Goal: Book appointment/travel/reservation

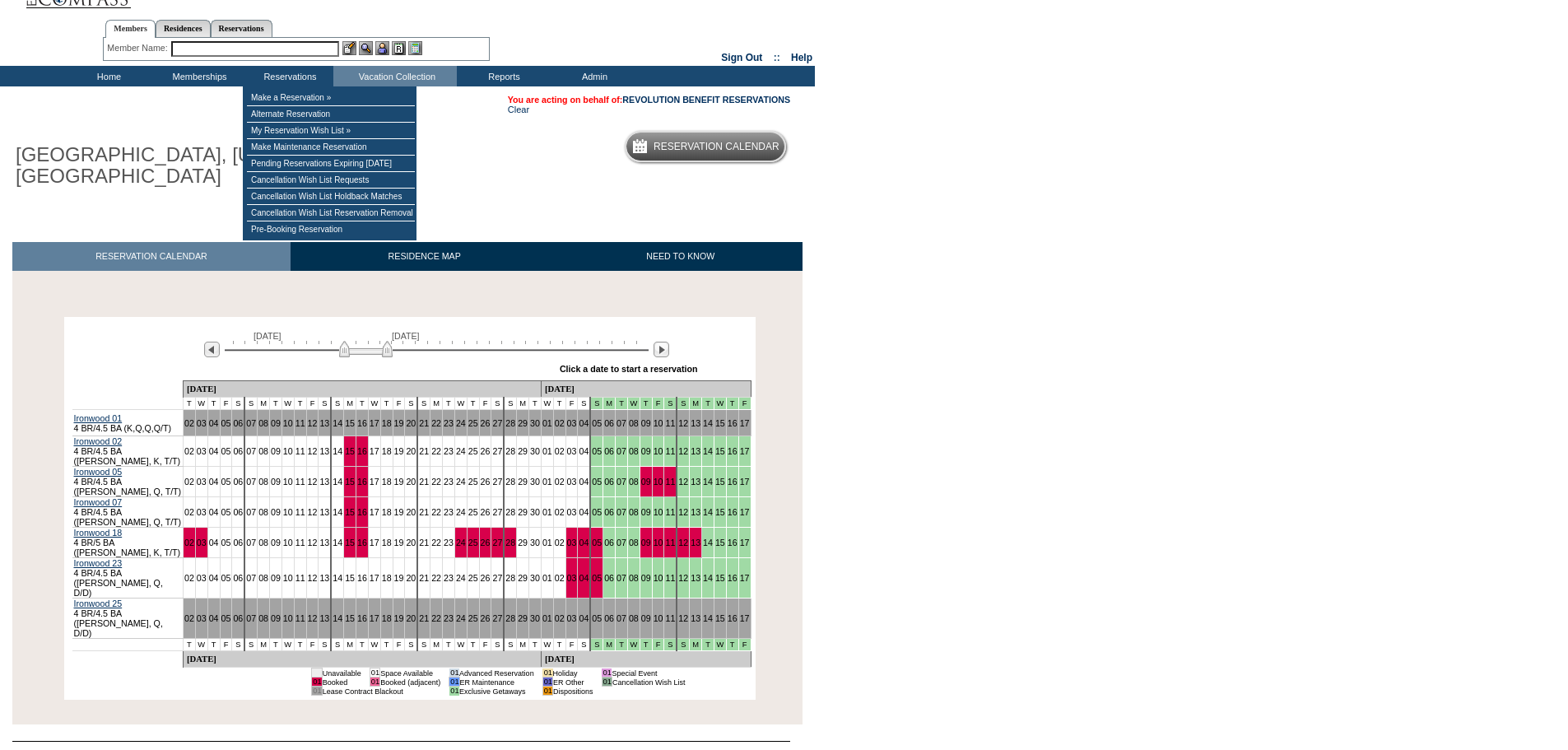
scroll to position [47, 0]
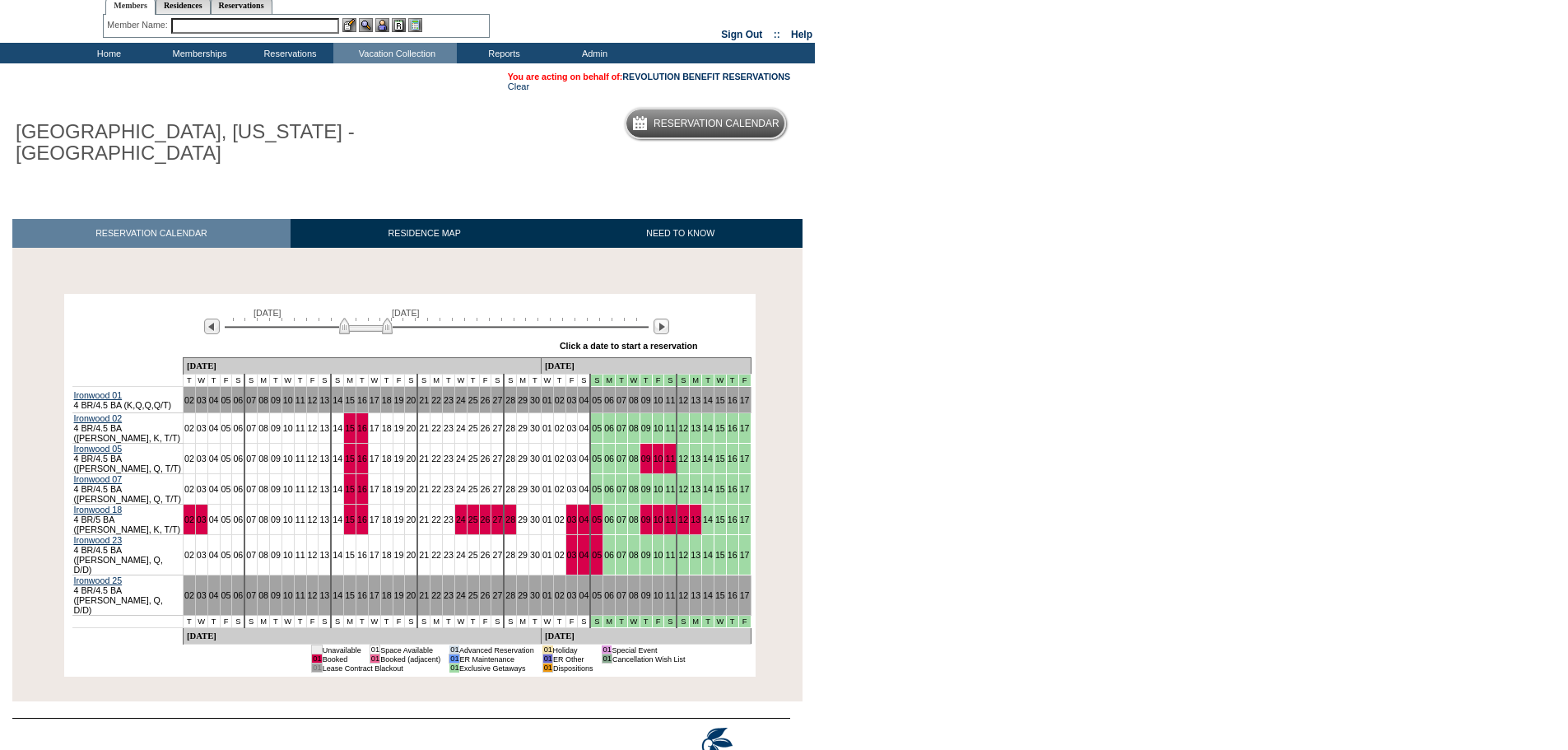
click at [868, 407] on body "Follow Us ::" at bounding box center [784, 328] width 1568 height 750
drag, startPoint x: 377, startPoint y: 308, endPoint x: 386, endPoint y: 308, distance: 9.0
click at [386, 318] on img at bounding box center [373, 326] width 53 height 17
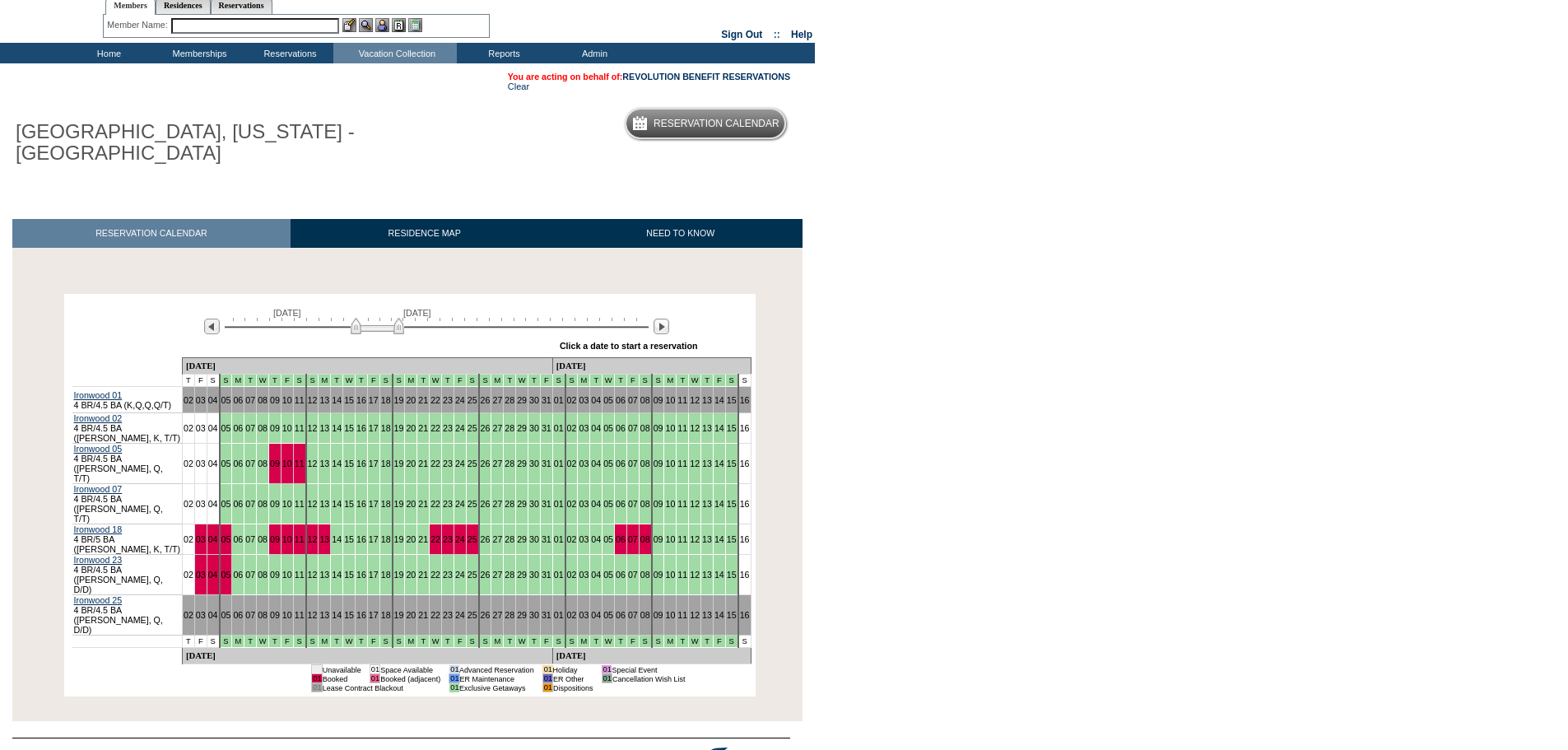
click at [388, 318] on img at bounding box center [378, 326] width 53 height 17
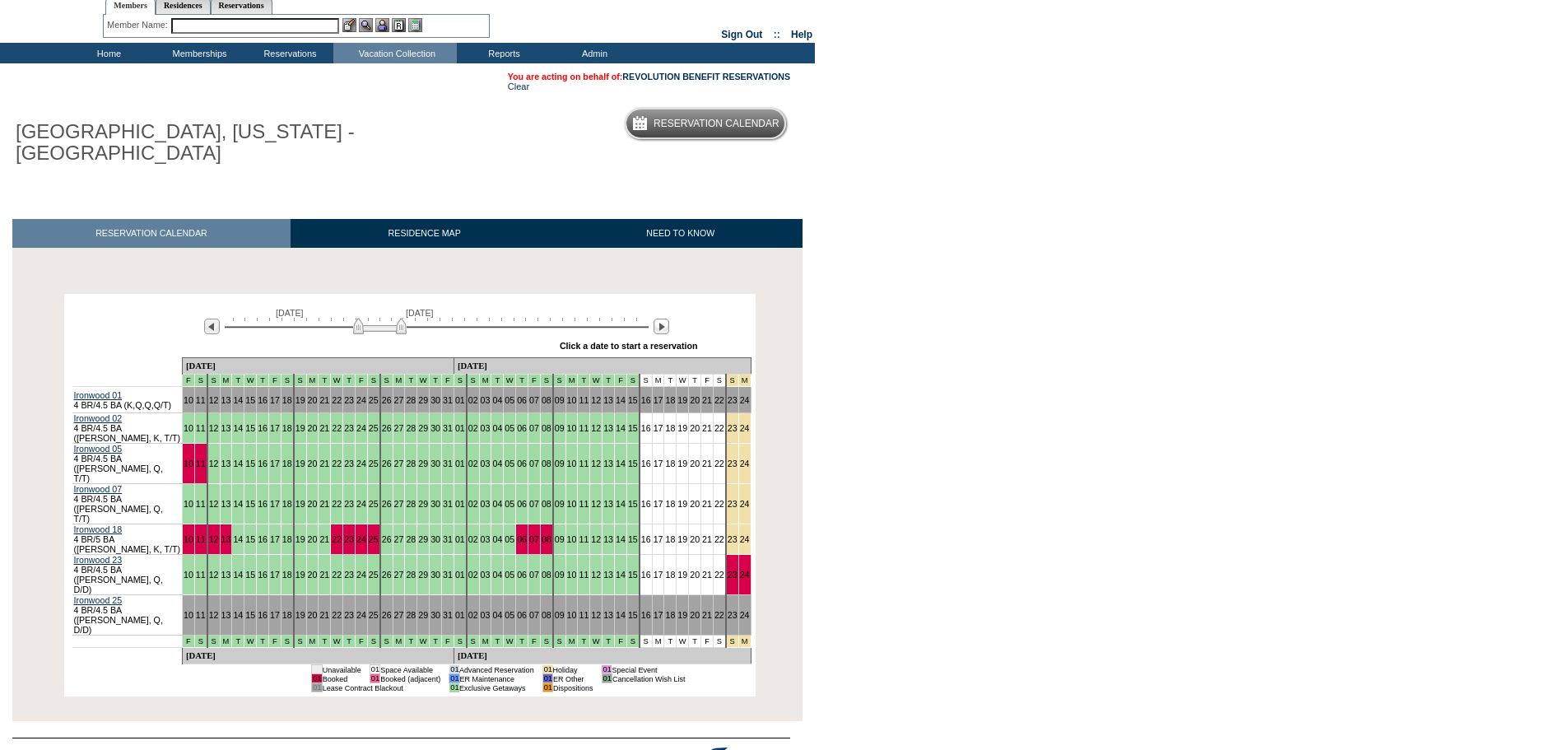
click at [392, 318] on img at bounding box center [380, 326] width 53 height 17
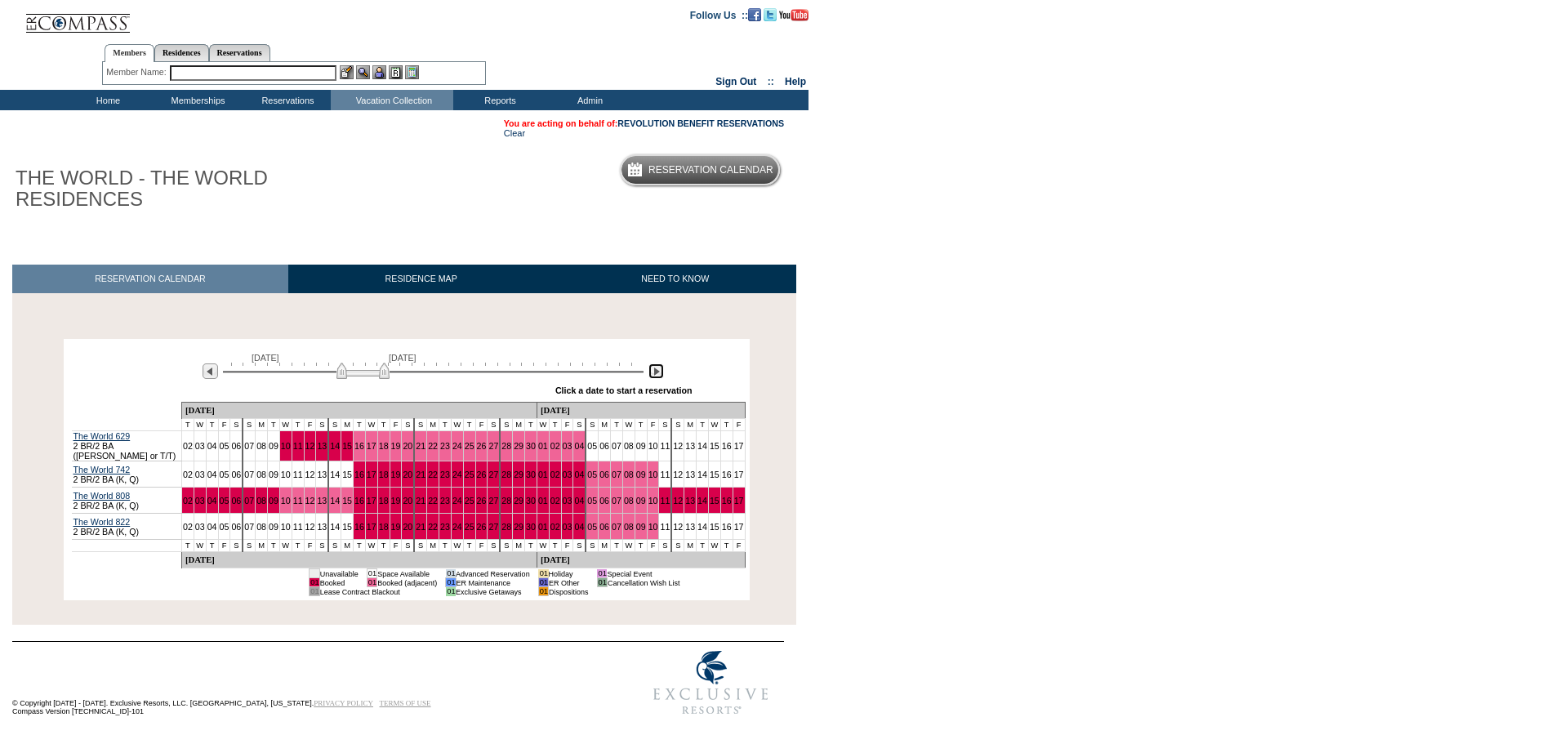
click at [658, 371] on img at bounding box center [656, 370] width 16 height 16
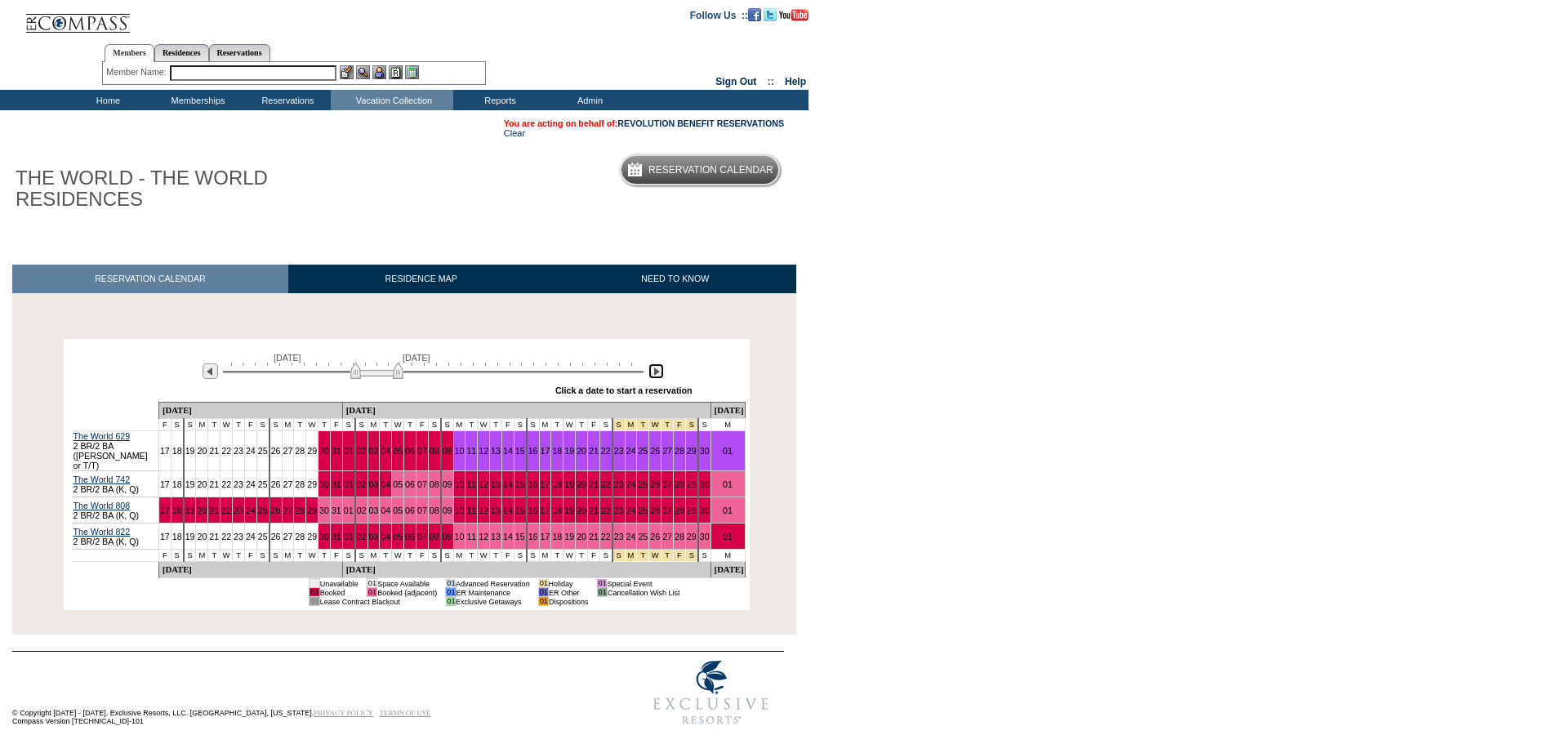
click at [655, 376] on img at bounding box center [656, 370] width 16 height 16
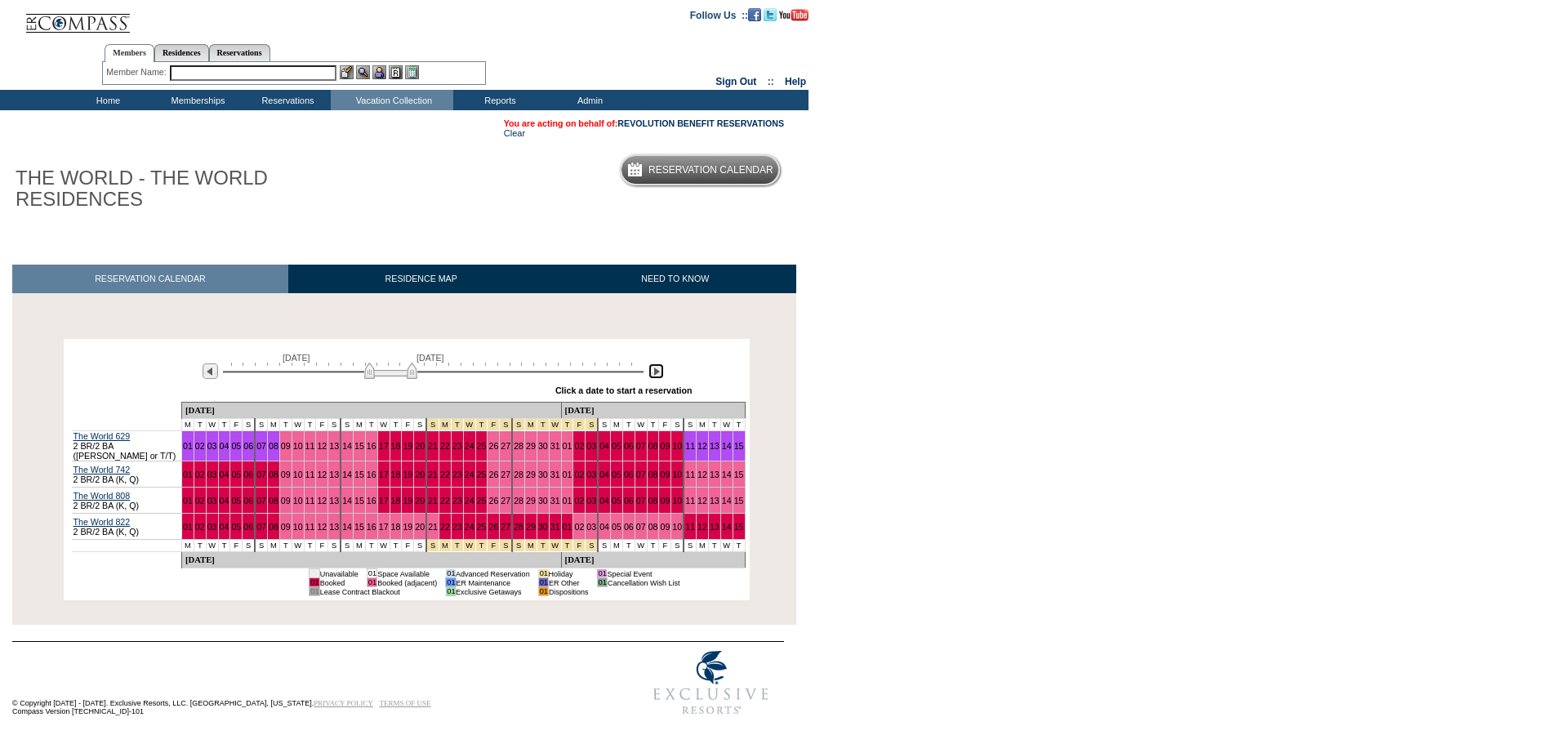
click at [655, 376] on img at bounding box center [656, 370] width 16 height 16
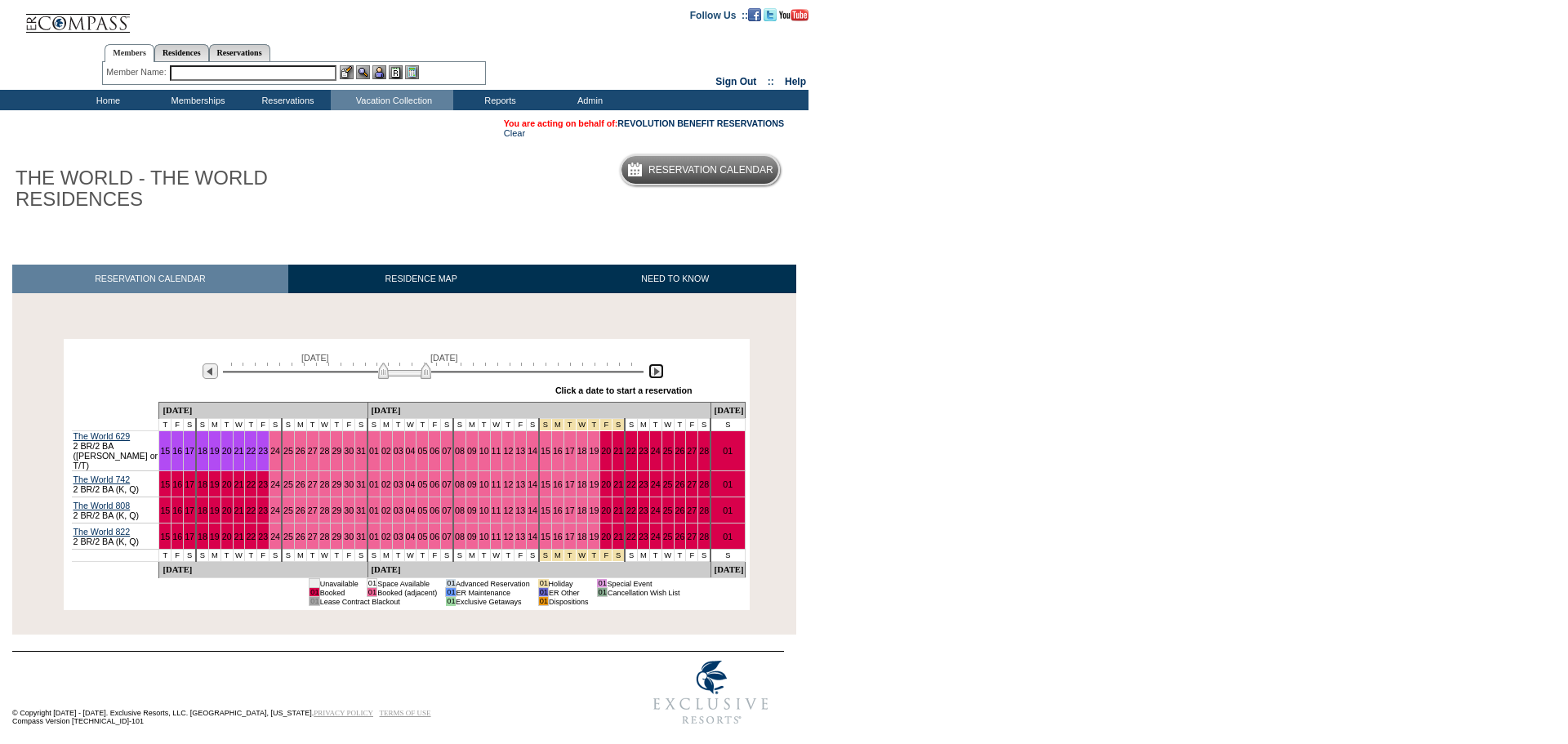
click at [664, 376] on img at bounding box center [656, 370] width 16 height 16
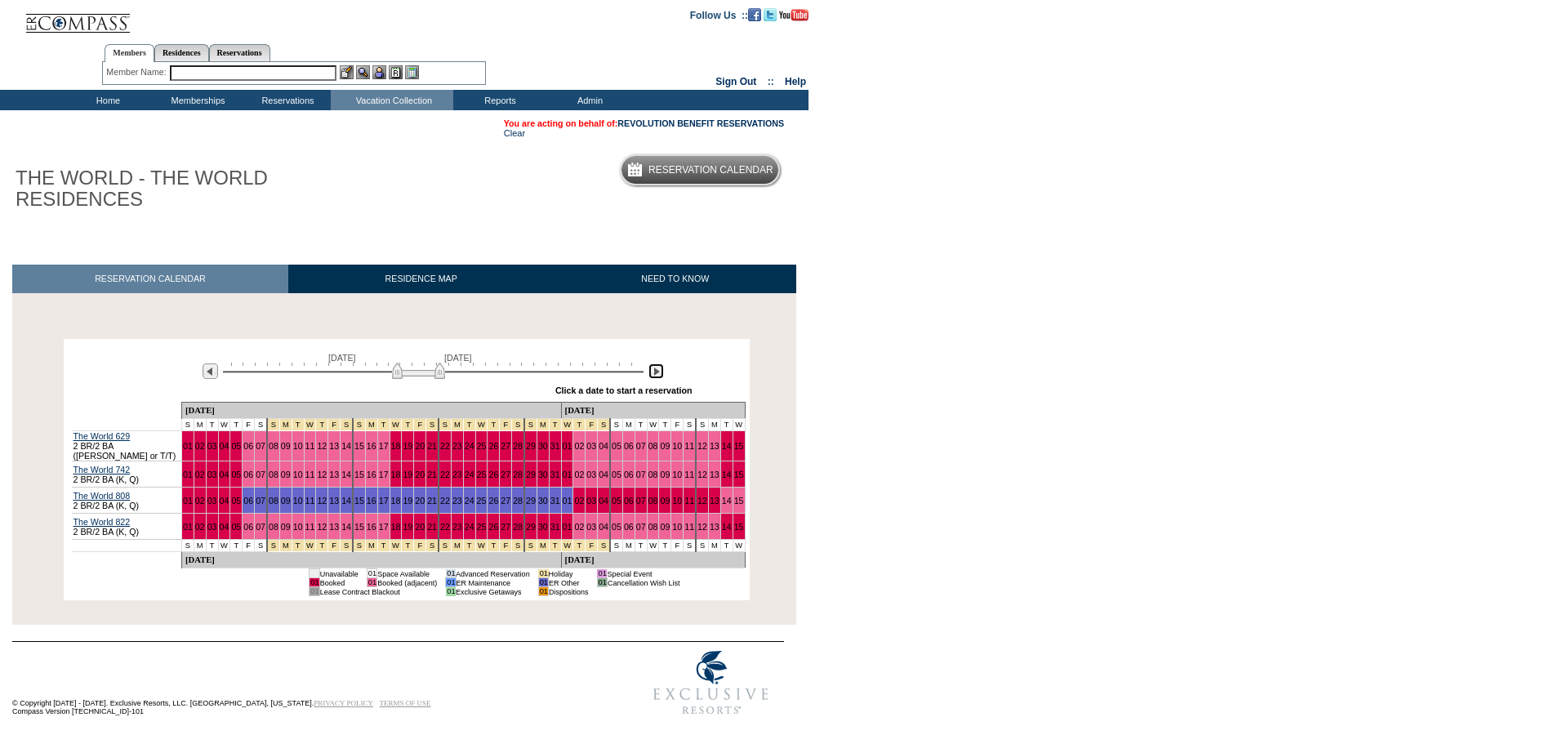
click at [664, 376] on img at bounding box center [656, 370] width 16 height 16
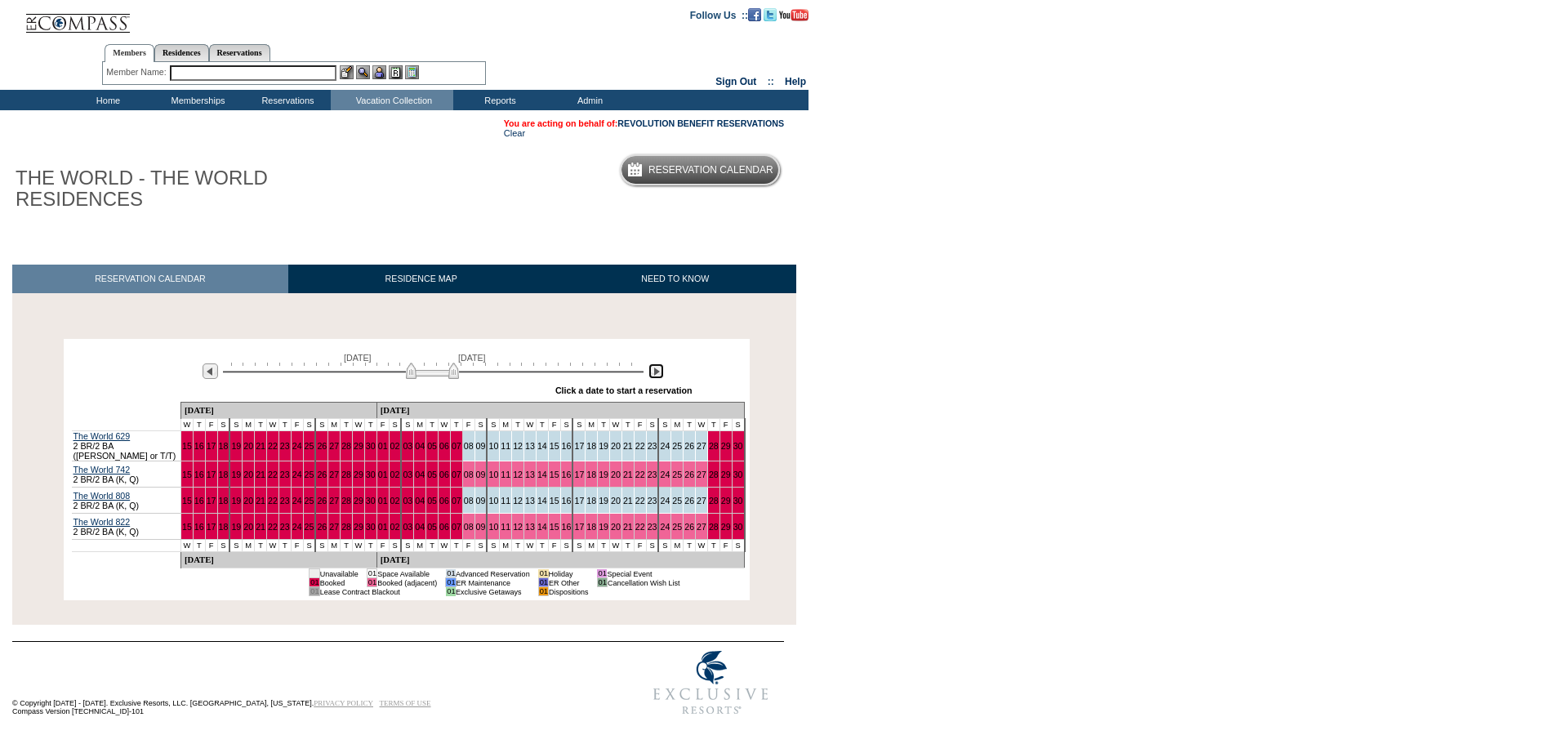
click at [655, 370] on img at bounding box center [656, 370] width 16 height 16
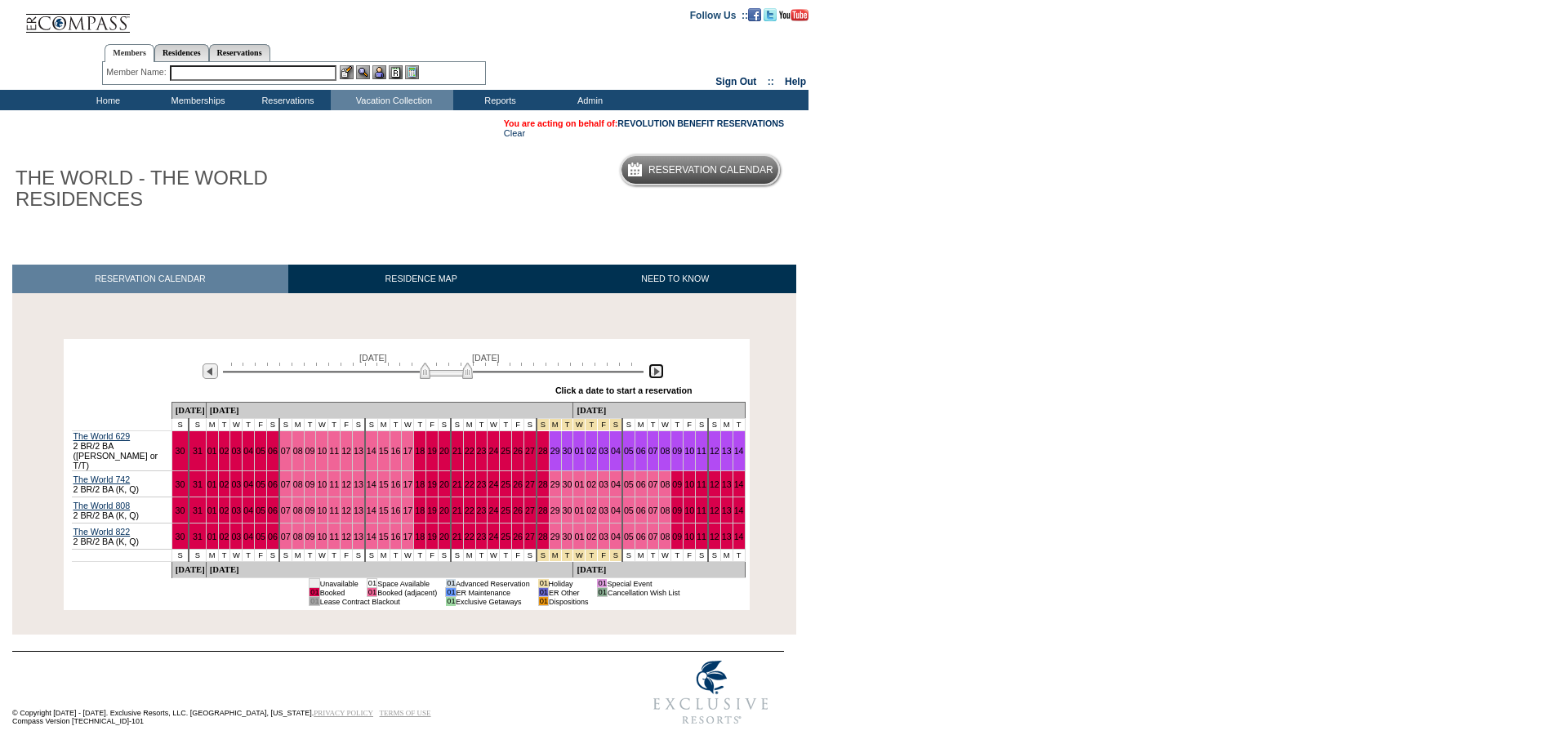
click at [655, 370] on img at bounding box center [656, 370] width 16 height 16
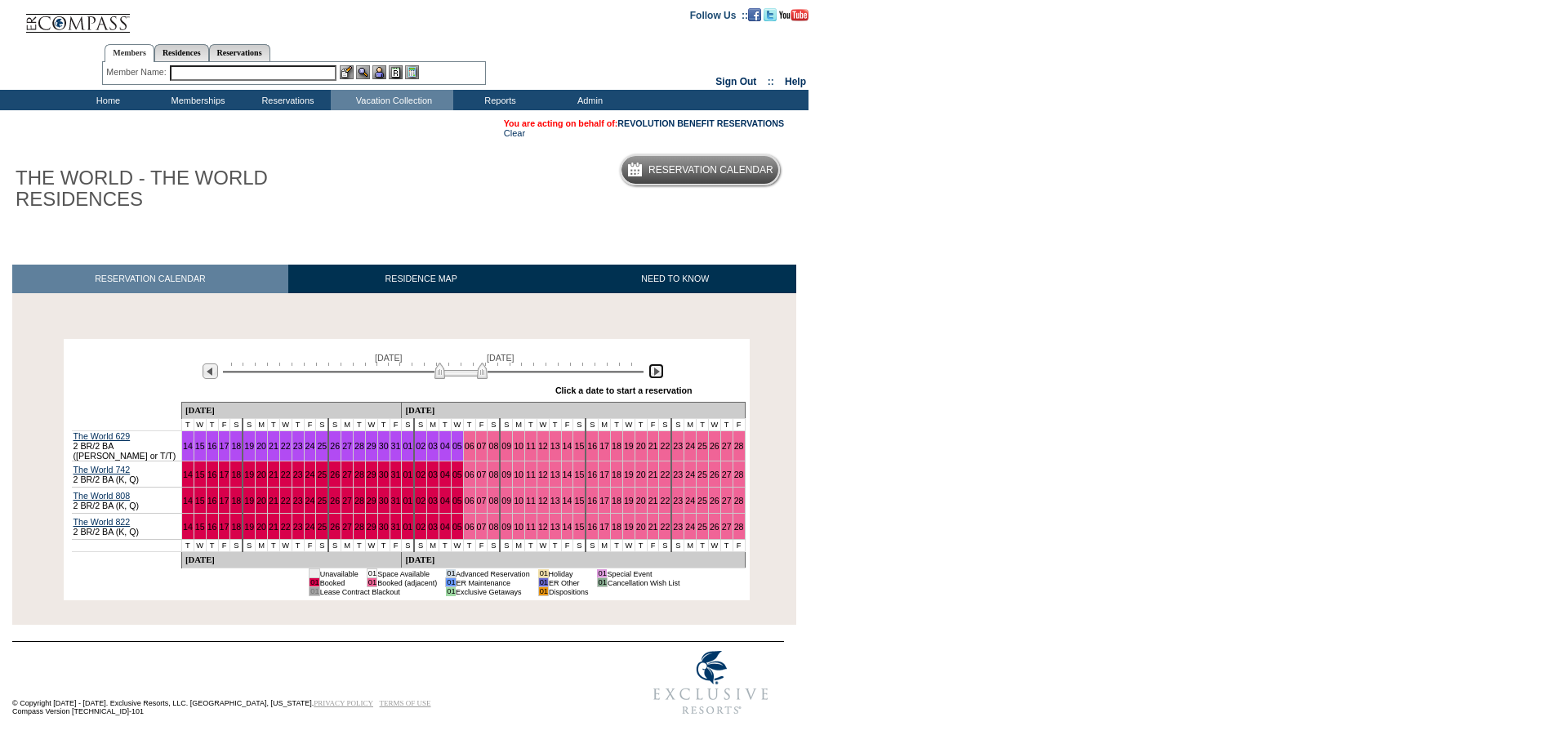
click at [659, 376] on img at bounding box center [656, 370] width 16 height 16
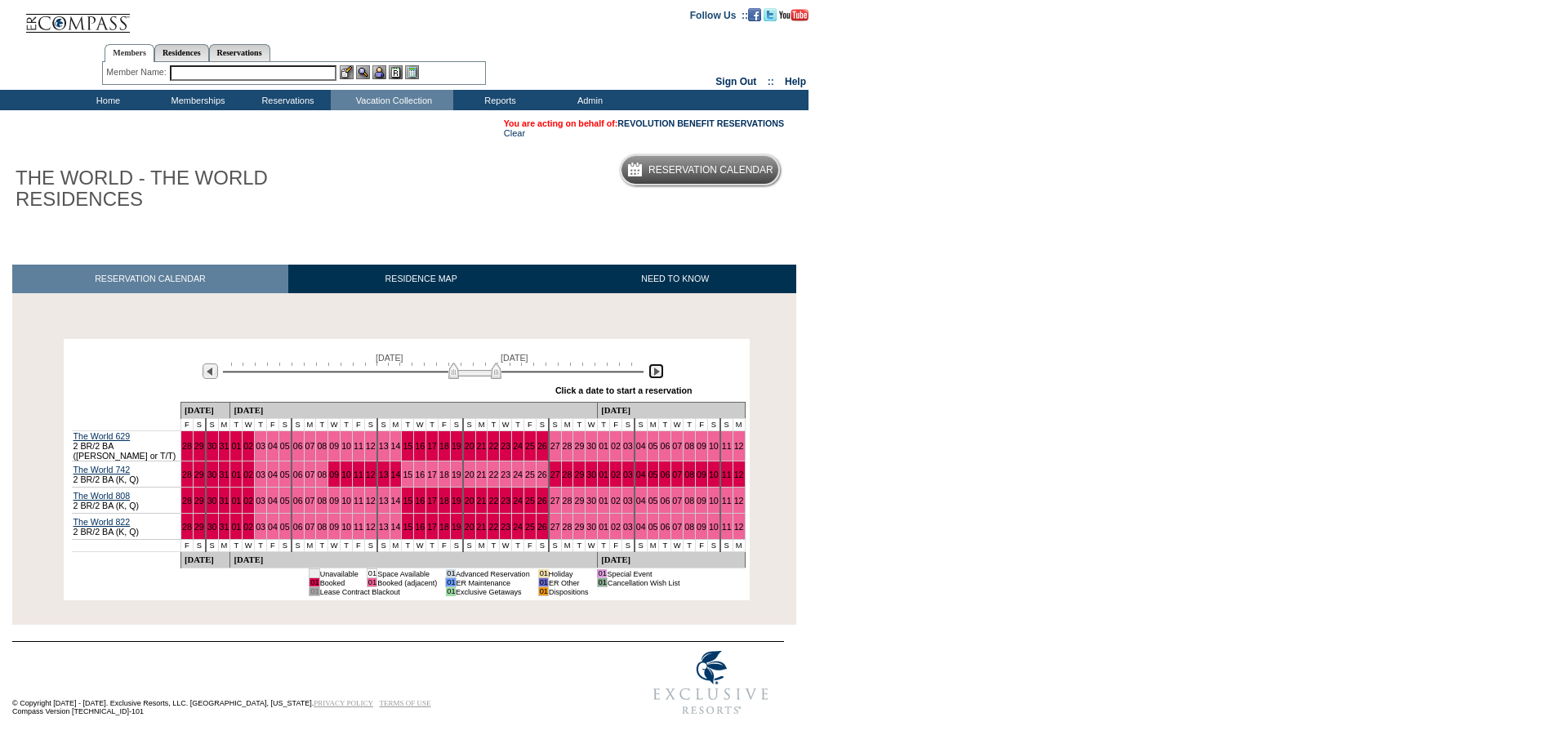
click at [659, 376] on img at bounding box center [656, 370] width 16 height 16
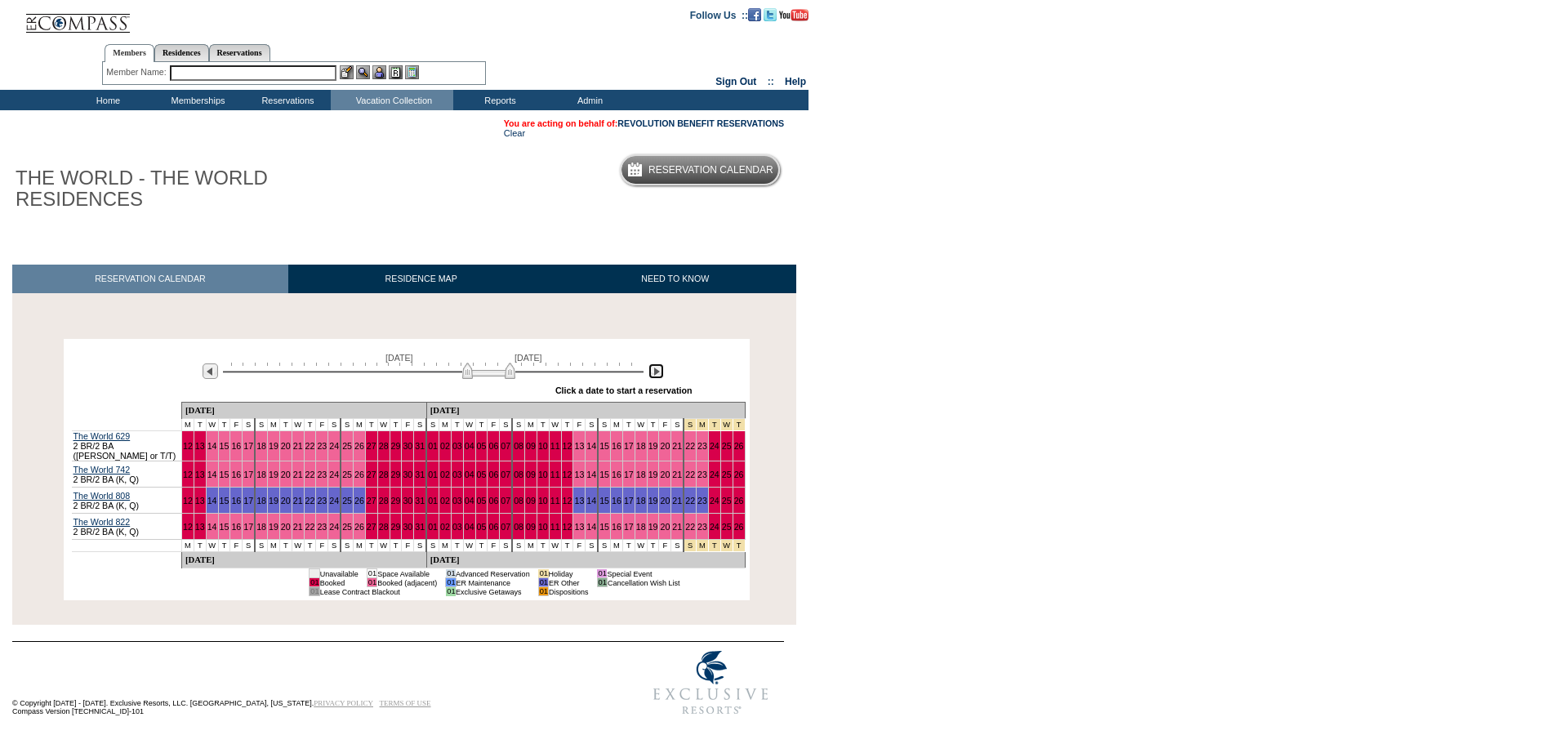
click at [659, 376] on img at bounding box center [656, 370] width 16 height 16
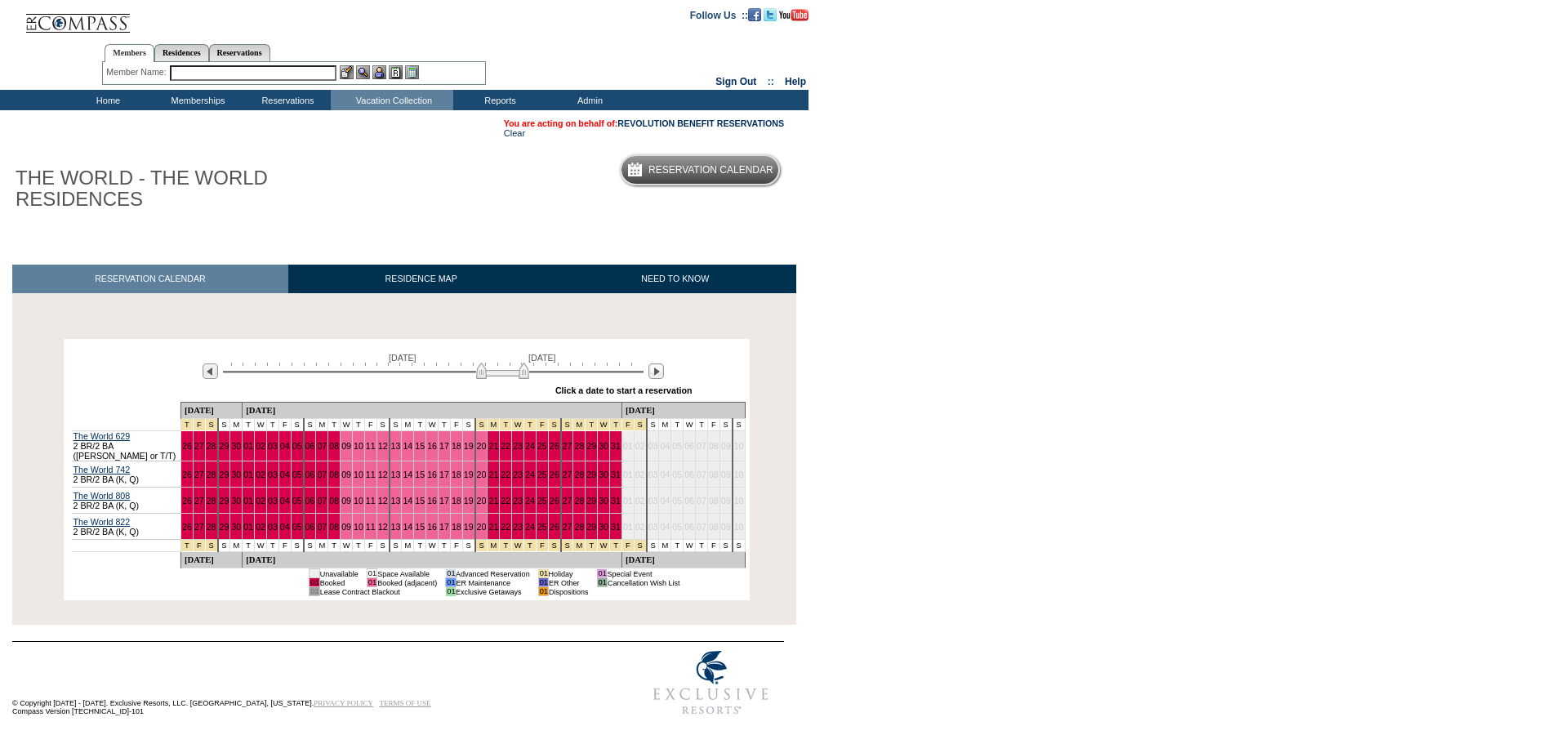
click at [1567, 227] on body "Follow Us ::" at bounding box center [784, 372] width 1568 height 744
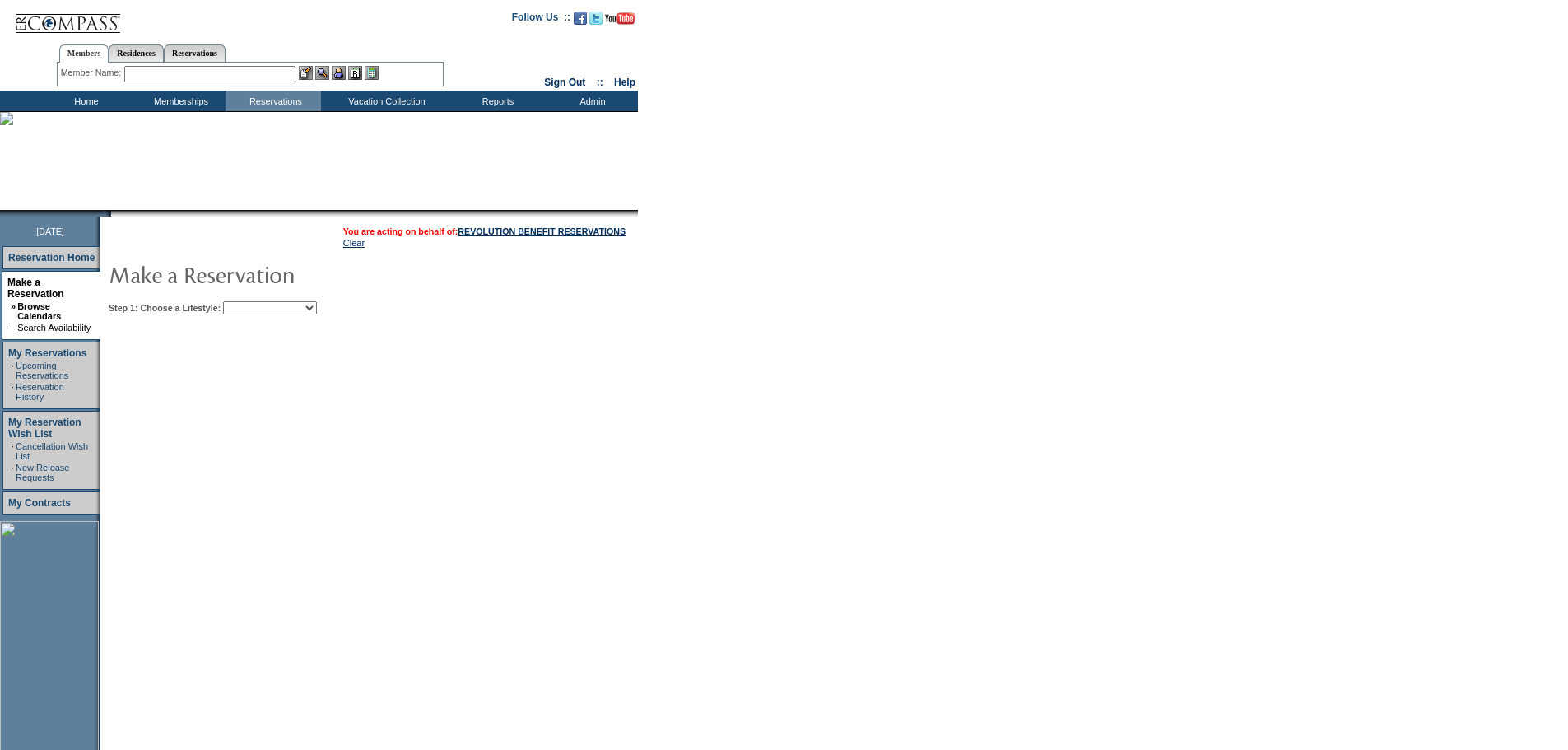
click at [317, 311] on select "Beach Leisure Metropolitan Mountain OIAL for Adventure OIAL for Couples OIAL fo…" at bounding box center [270, 308] width 94 height 13
select select "Beach"
click at [251, 303] on select "Beach Leisure Metropolitan Mountain OIAL for Adventure OIAL for Couples OIAL fo…" at bounding box center [270, 308] width 94 height 13
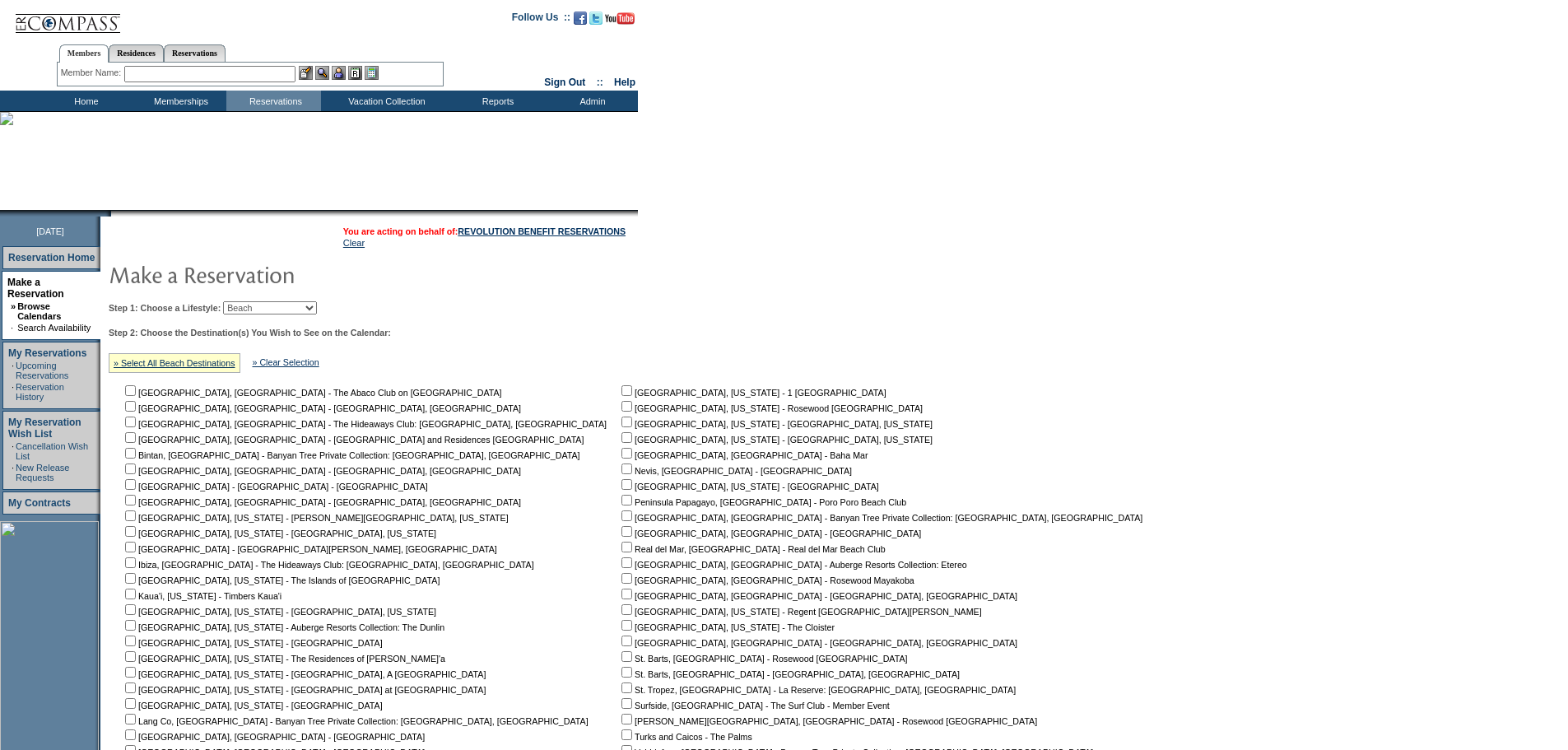
click at [516, 329] on td "Step 1: Choose a Lifestyle: Beach Leisure Metropolitan Mountain OIAL for Advent…" at bounding box center [630, 580] width 1050 height 572
click at [198, 368] on link "» Select All Beach Destinations" at bounding box center [175, 363] width 121 height 10
checkbox input "true"
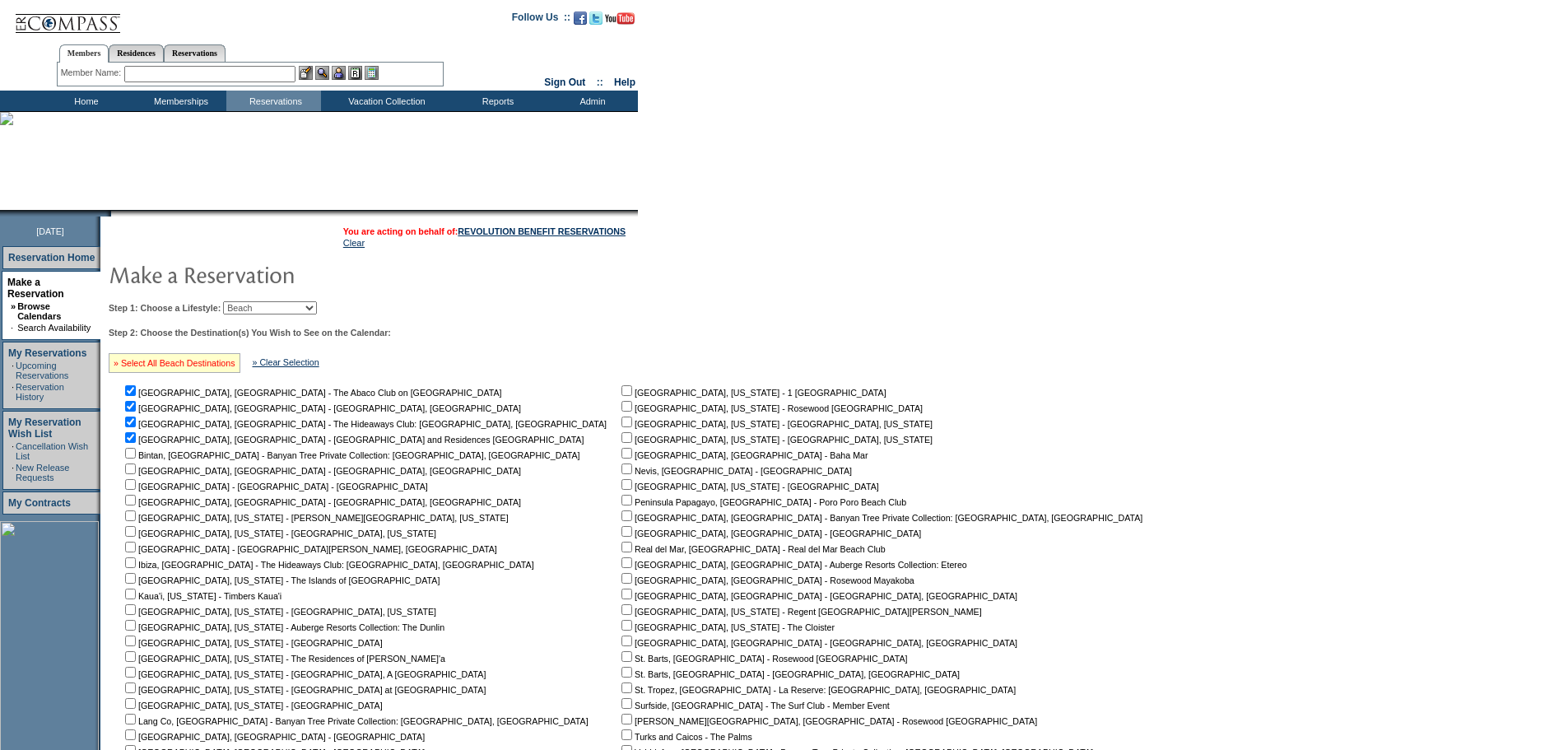
checkbox input "true"
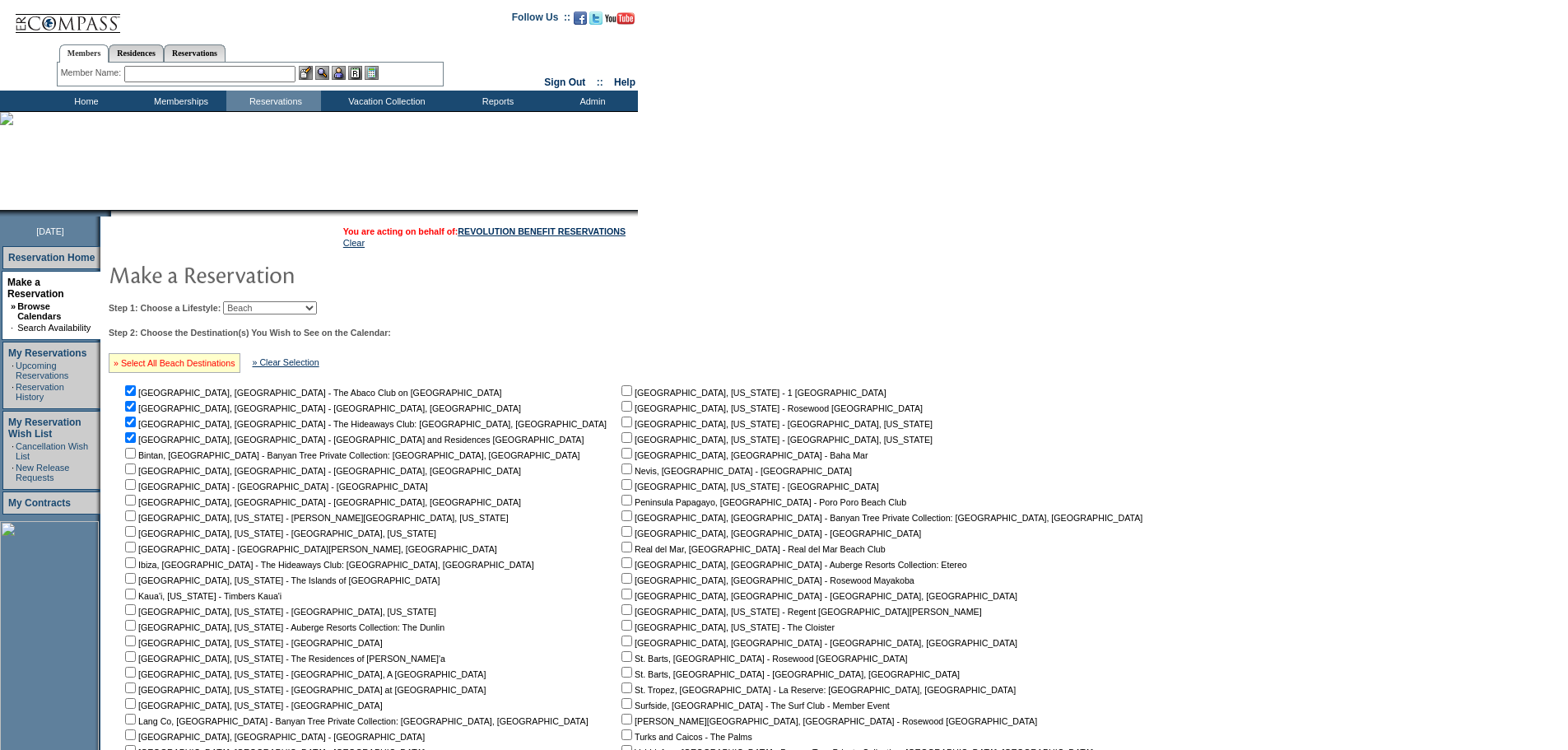
checkbox input "true"
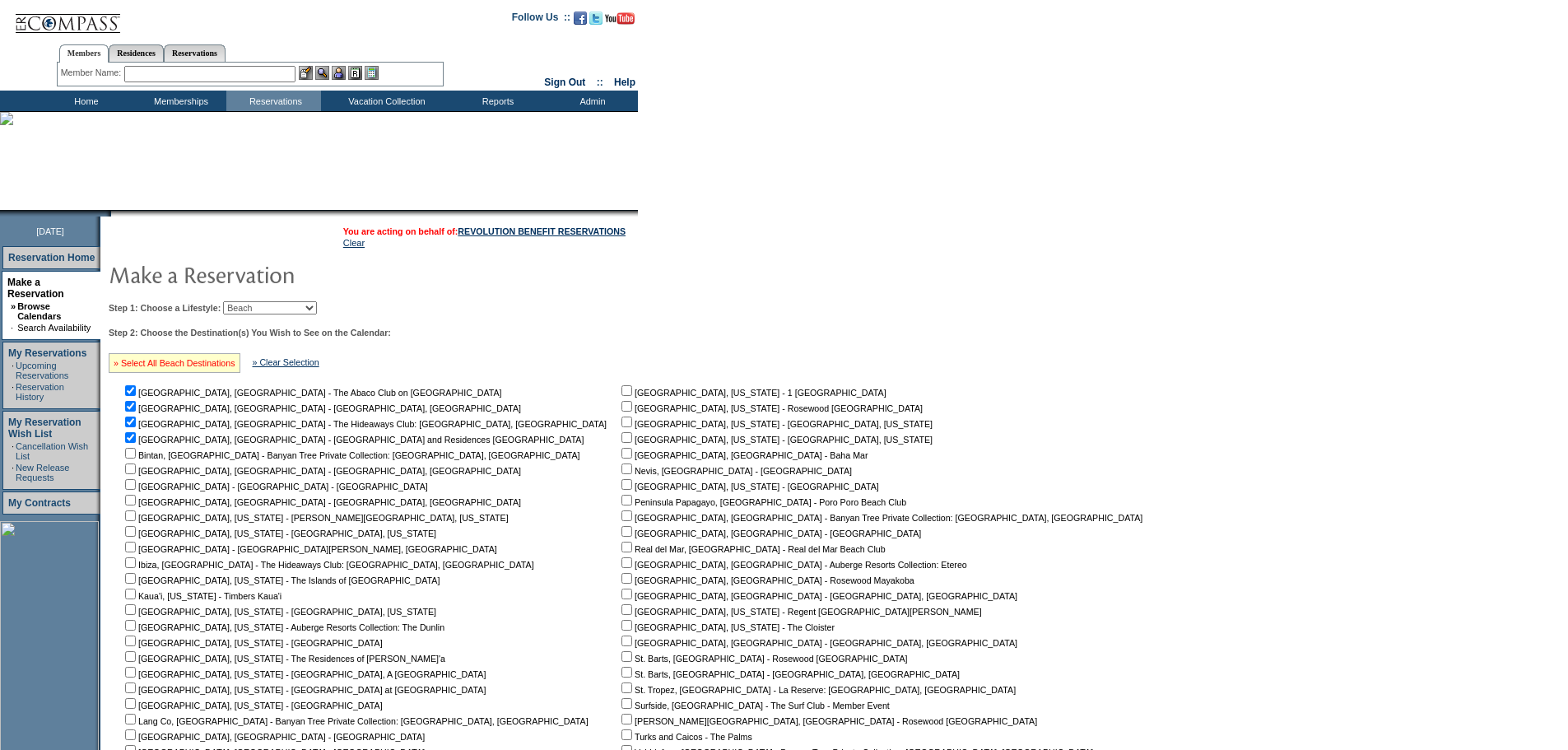
checkbox input "true"
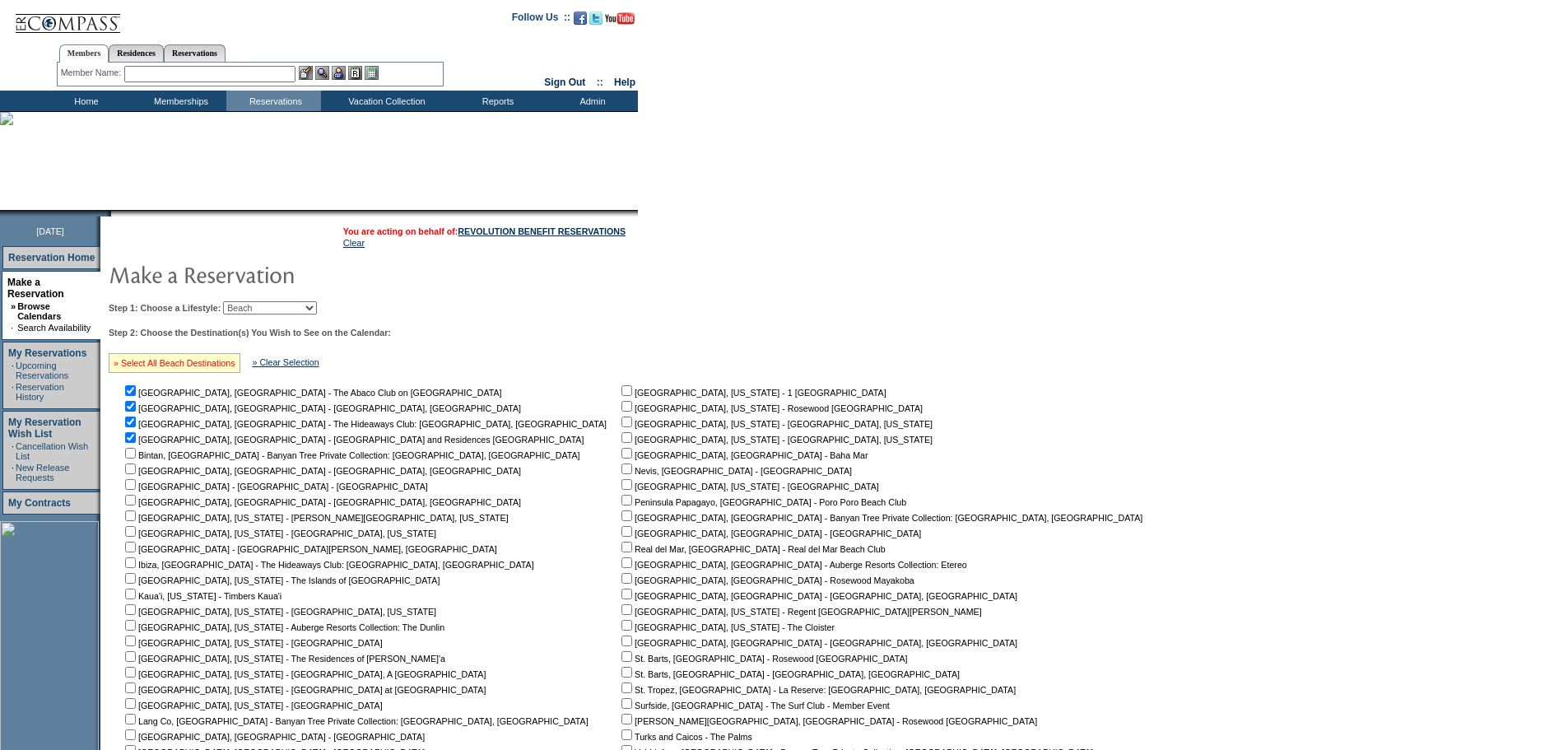
checkbox input "true"
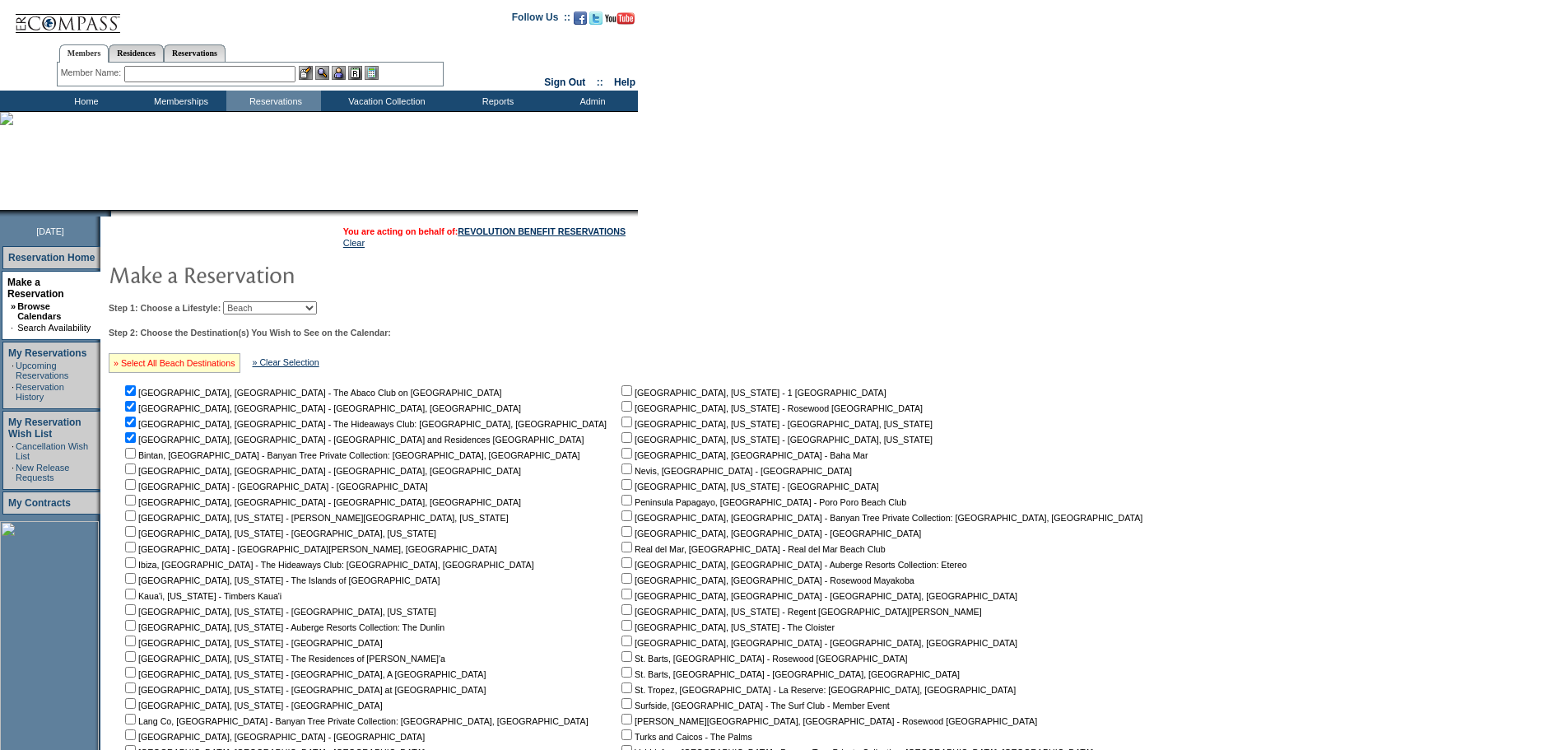
checkbox input "true"
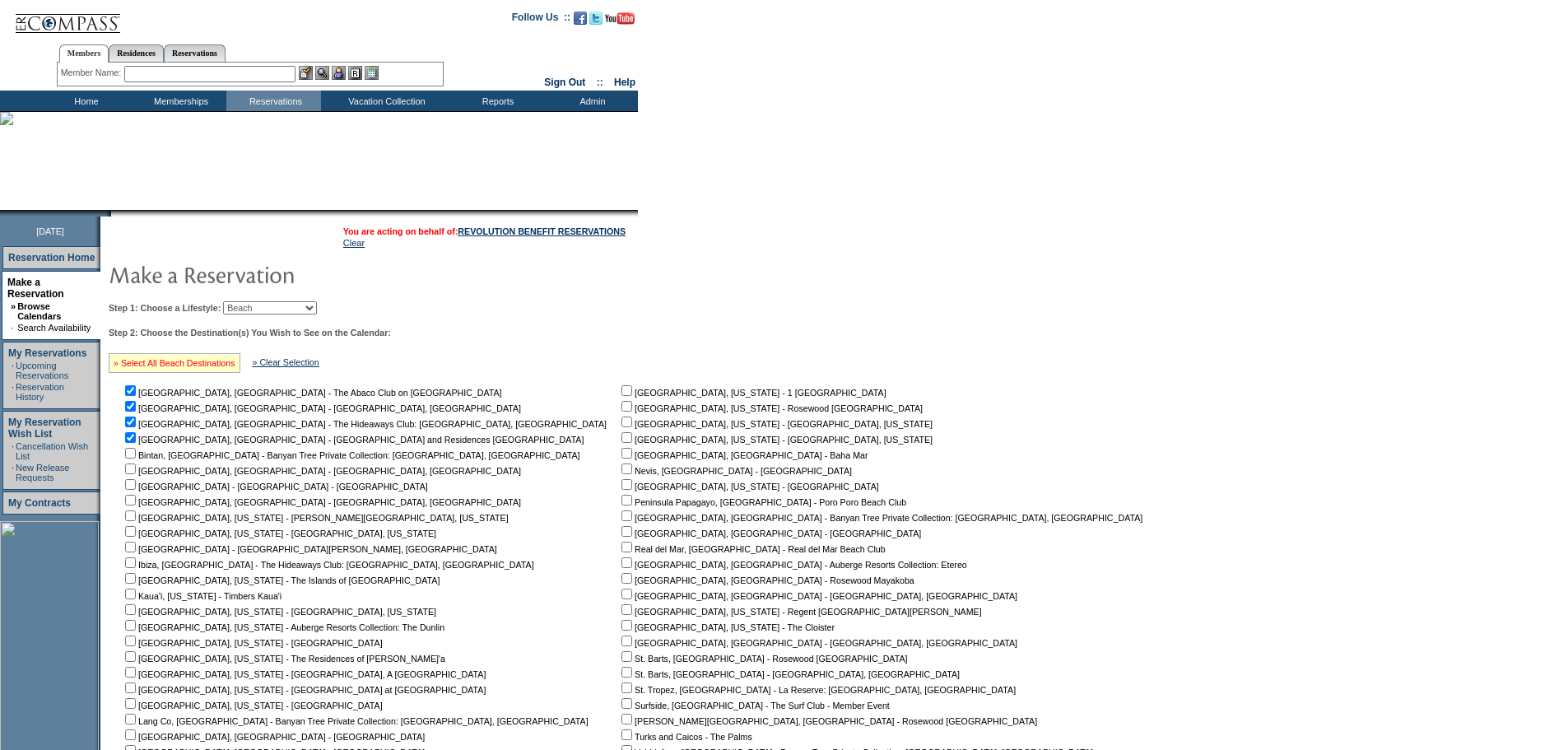
checkbox input "true"
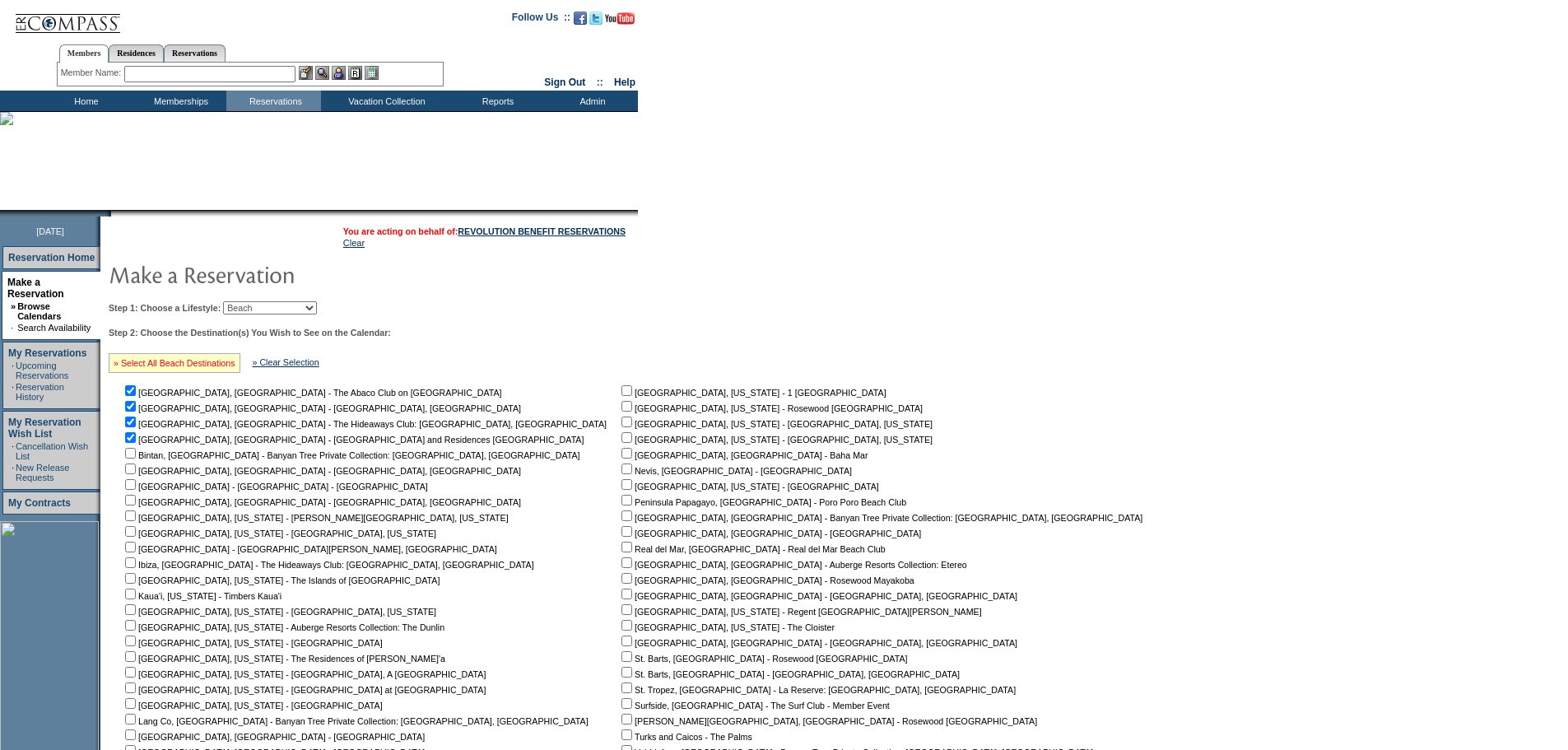
checkbox input "true"
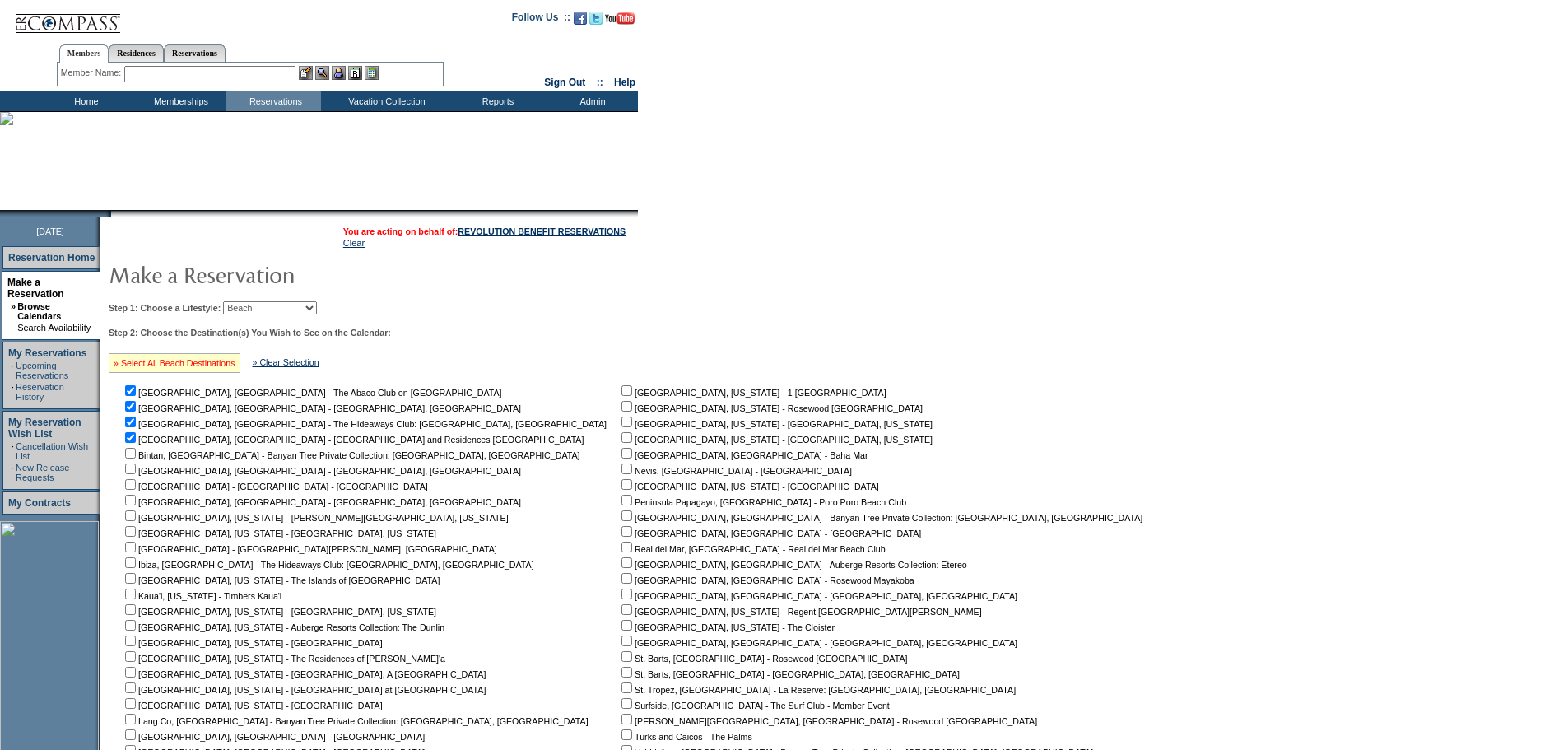
checkbox input "true"
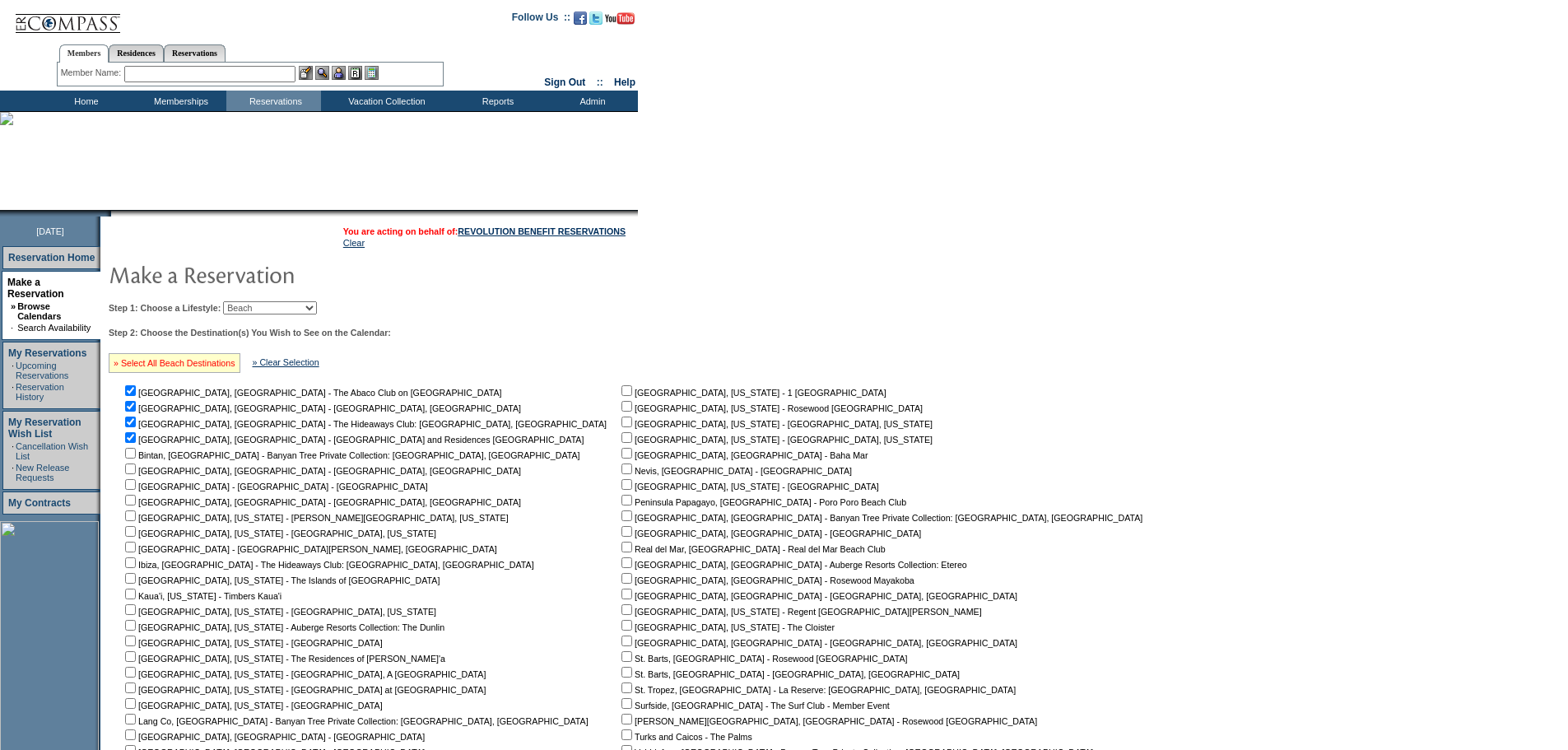
checkbox input "true"
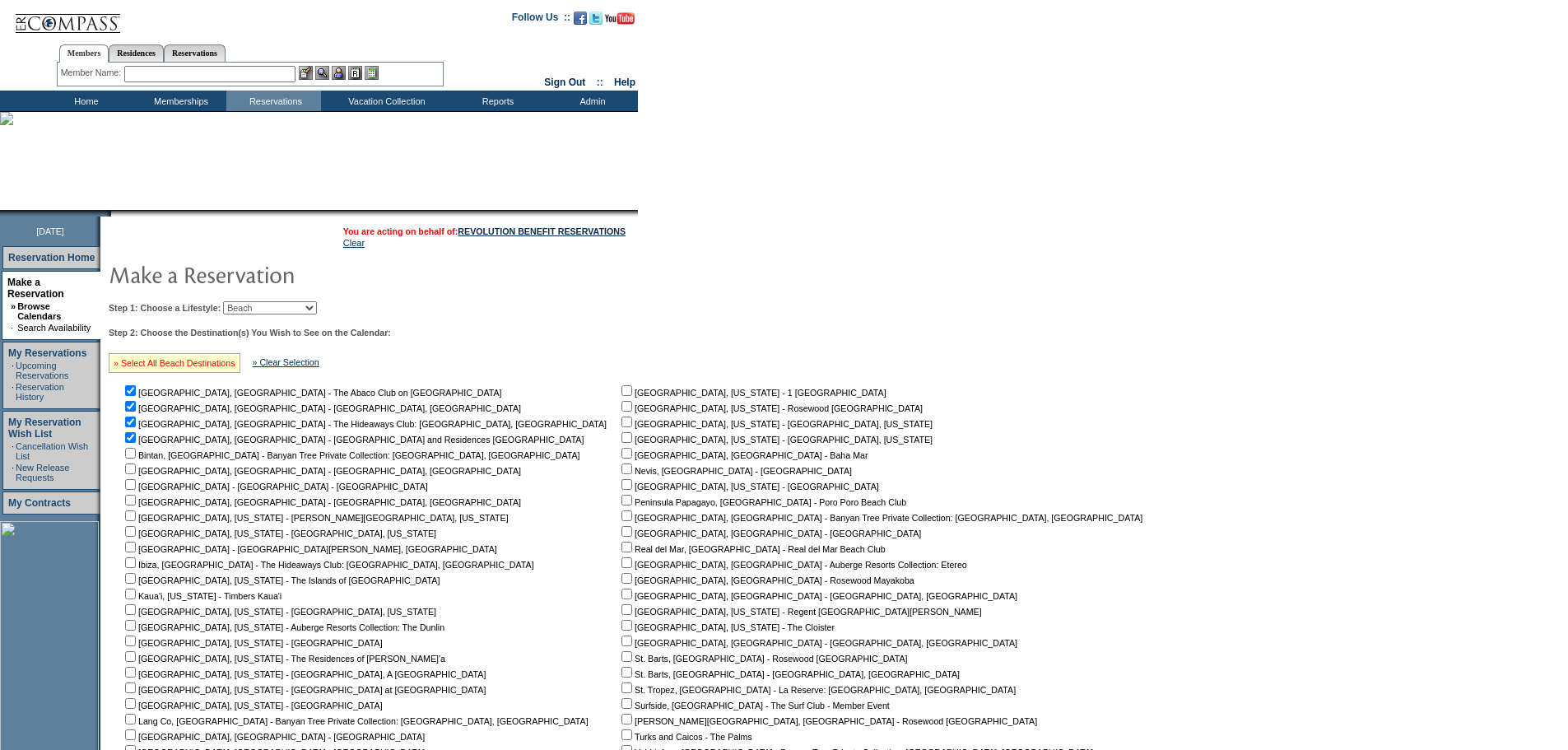
checkbox input "true"
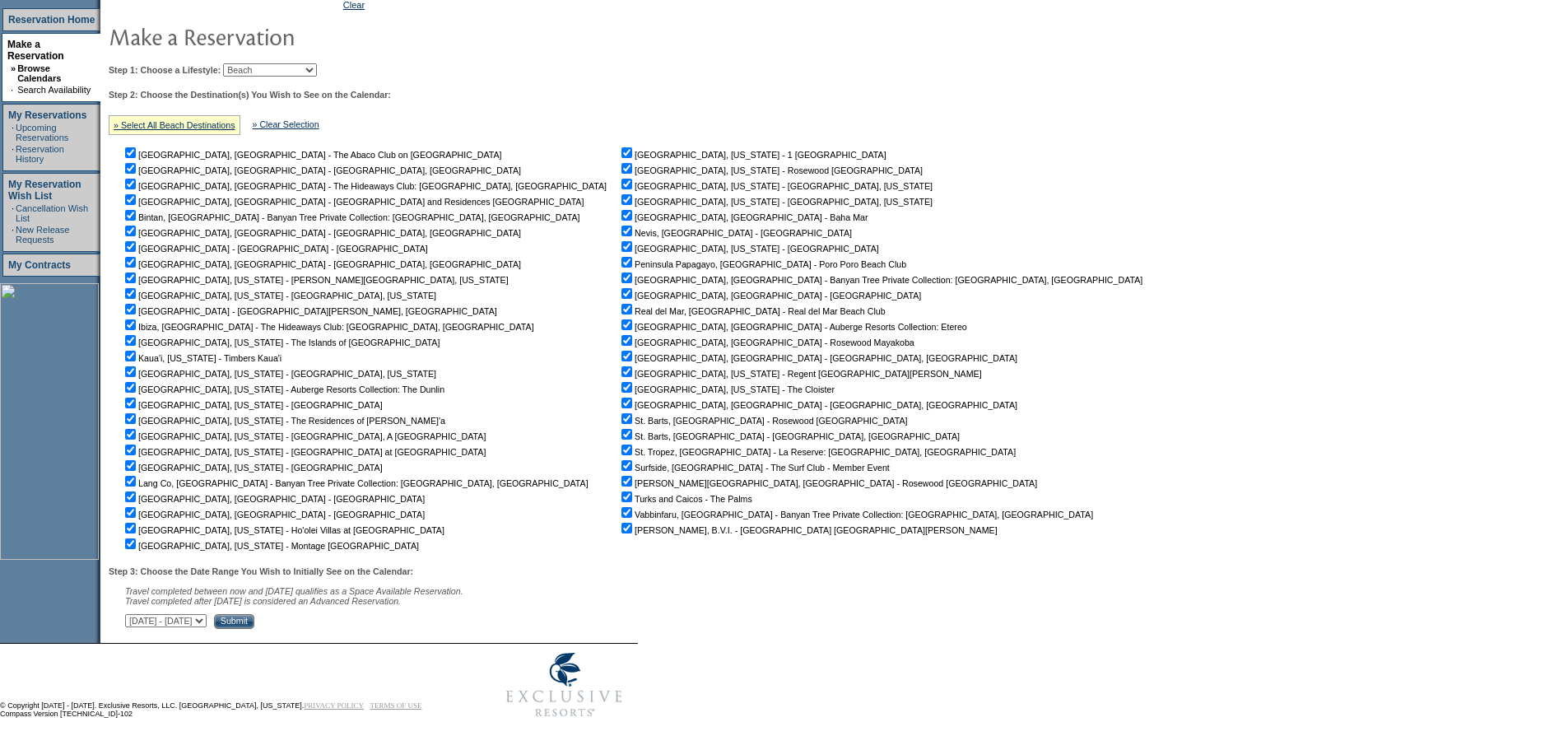
scroll to position [249, 0]
click at [255, 618] on input "Submit" at bounding box center [234, 621] width 40 height 15
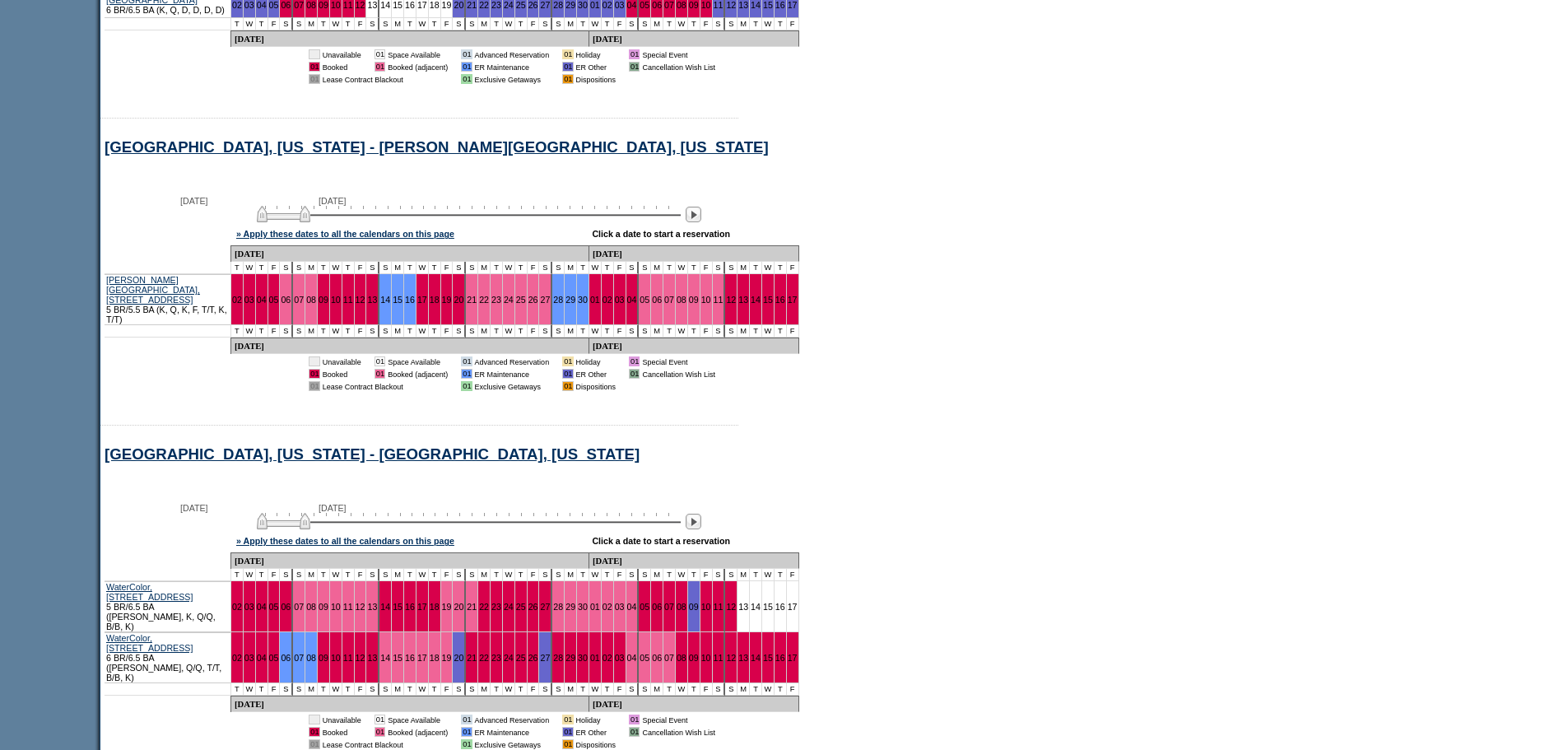
scroll to position [3539, 0]
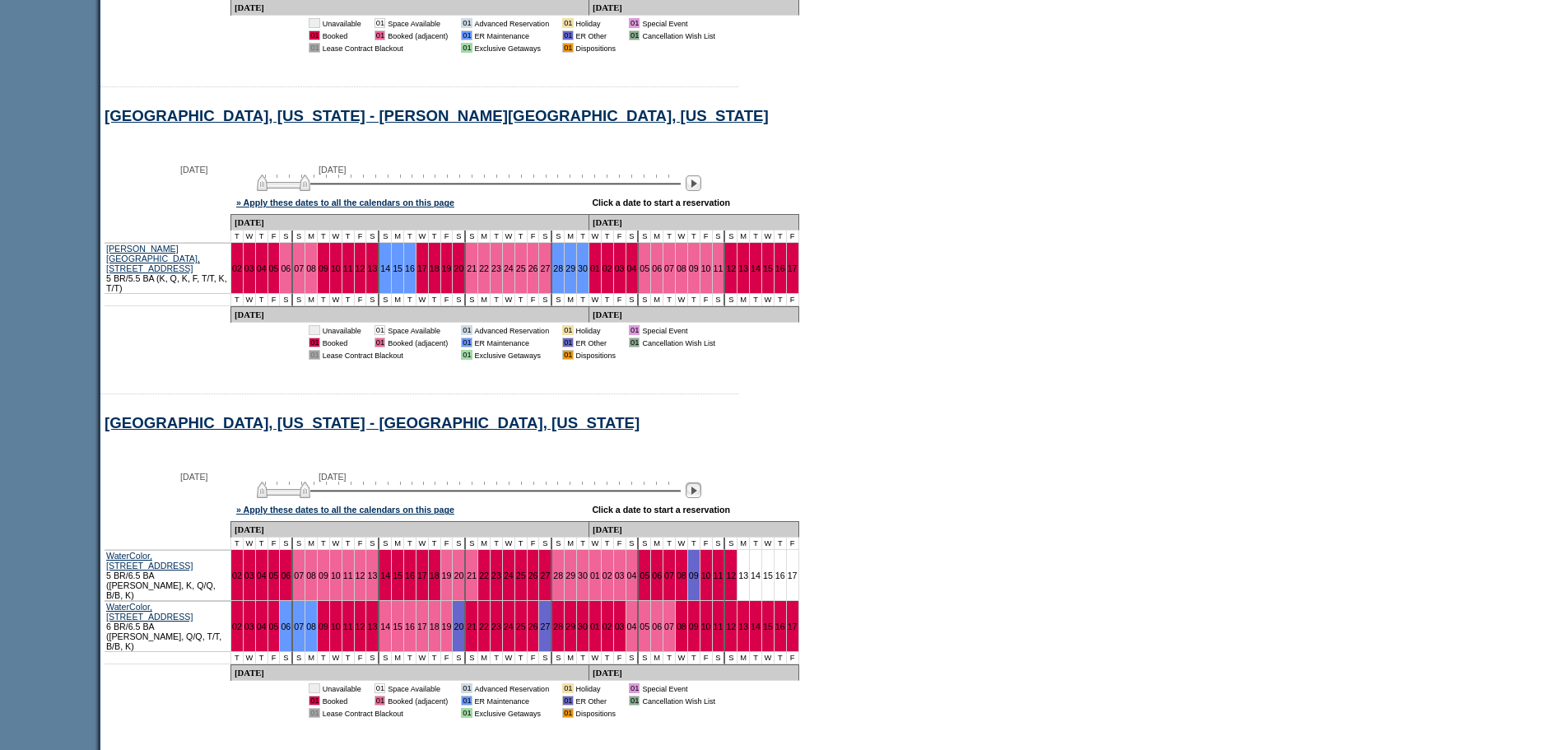
click at [700, 482] on img at bounding box center [693, 490] width 16 height 16
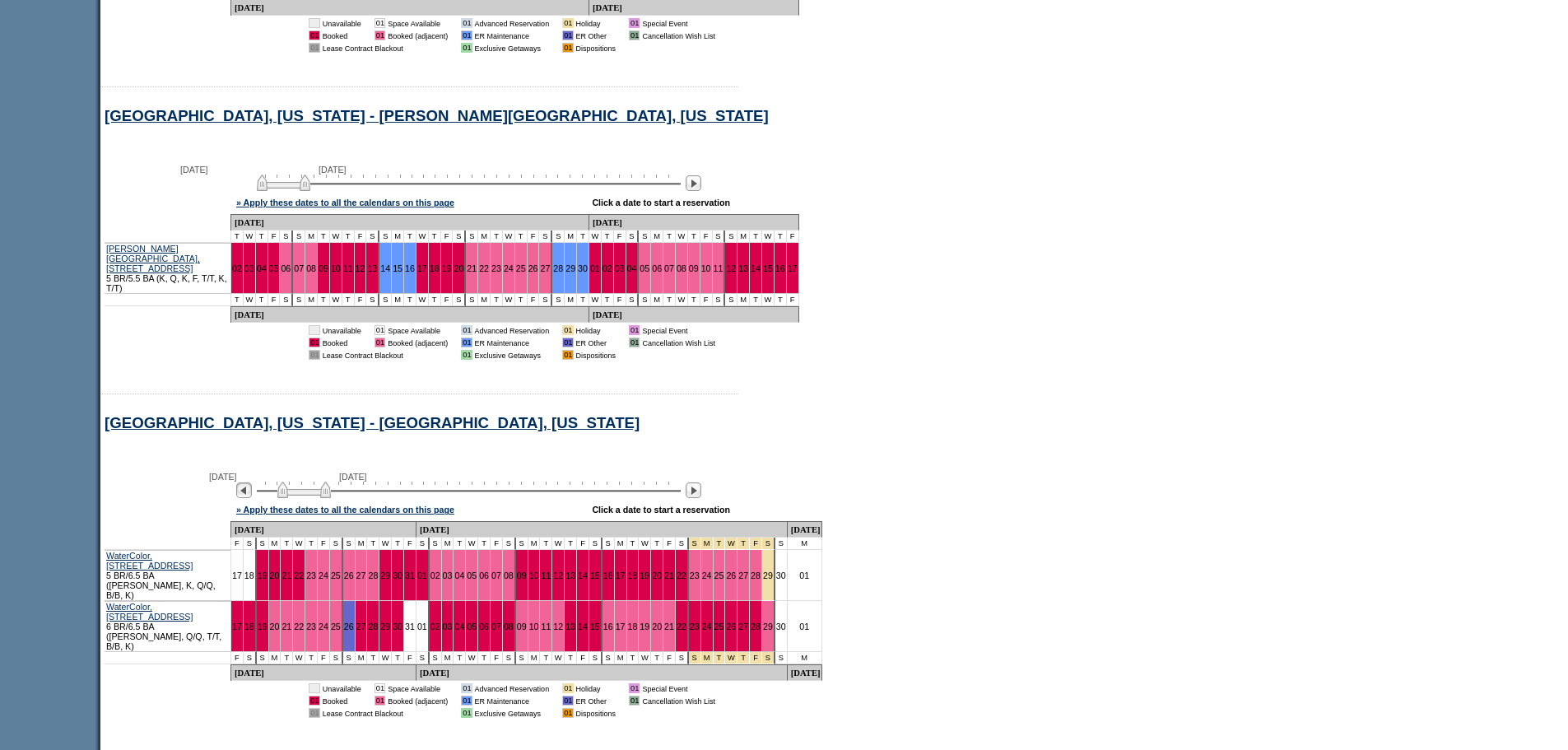
click at [252, 482] on img at bounding box center [244, 490] width 16 height 16
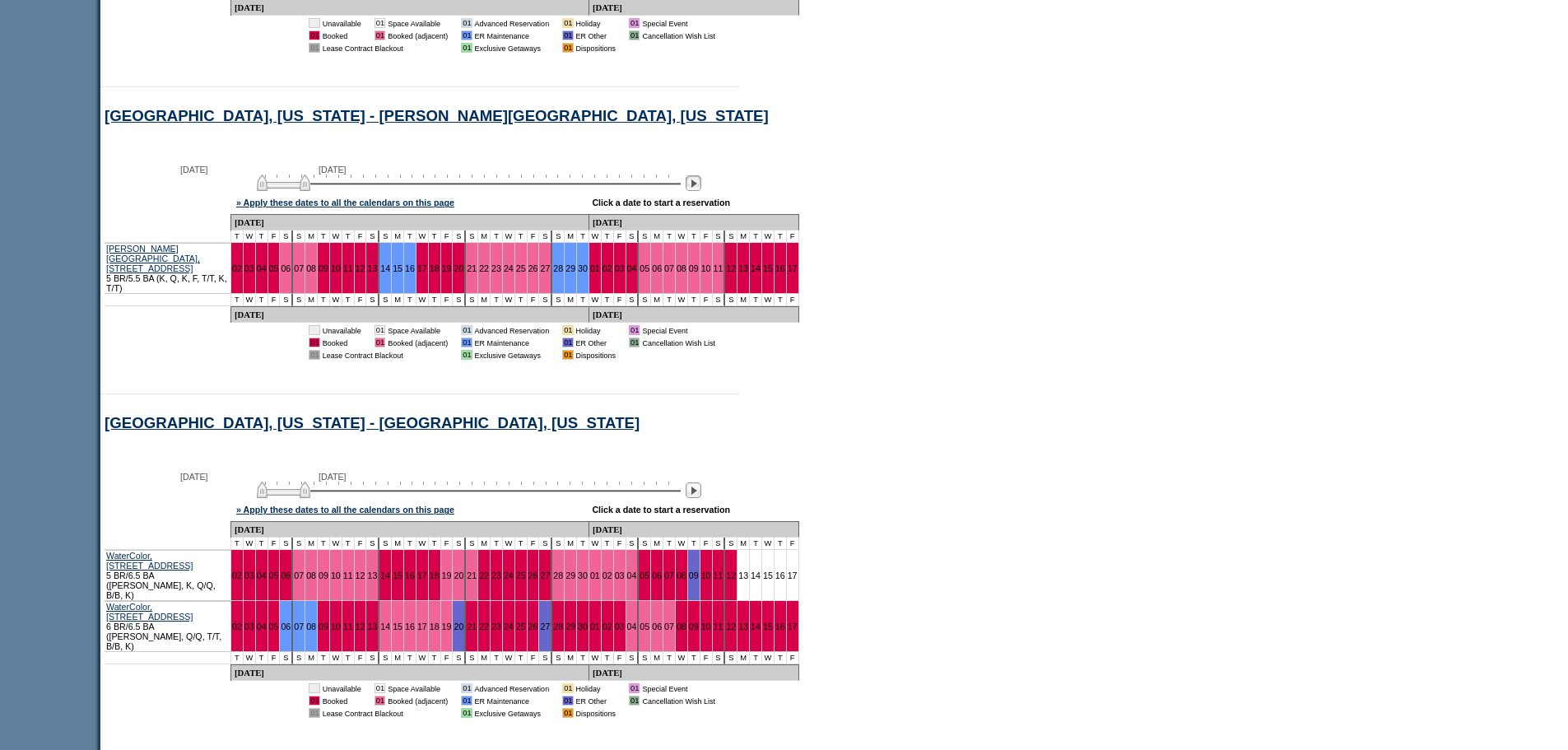
click at [696, 175] on div at bounding box center [693, 184] width 19 height 18
click at [701, 175] on img at bounding box center [693, 183] width 16 height 16
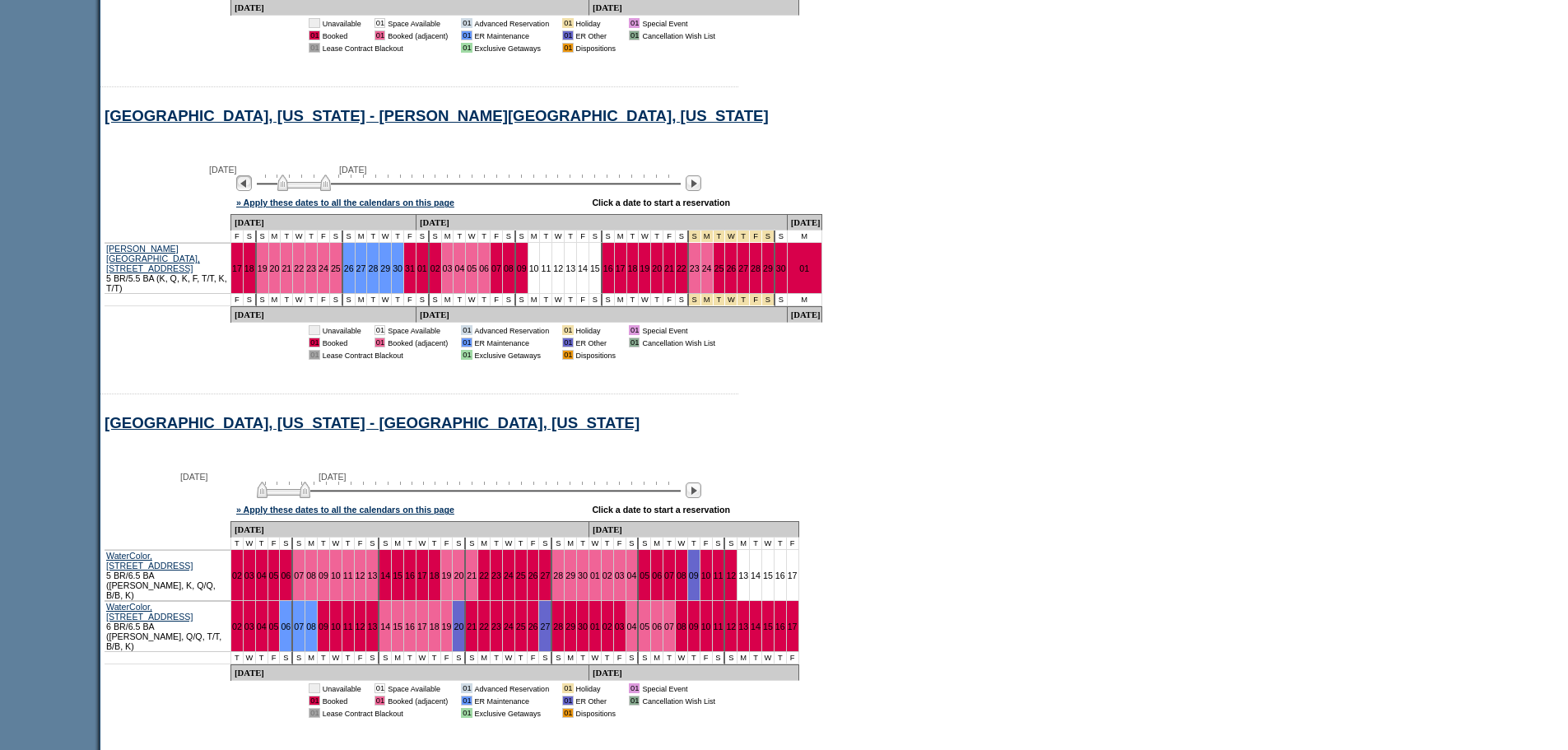
click at [252, 175] on img at bounding box center [244, 183] width 16 height 16
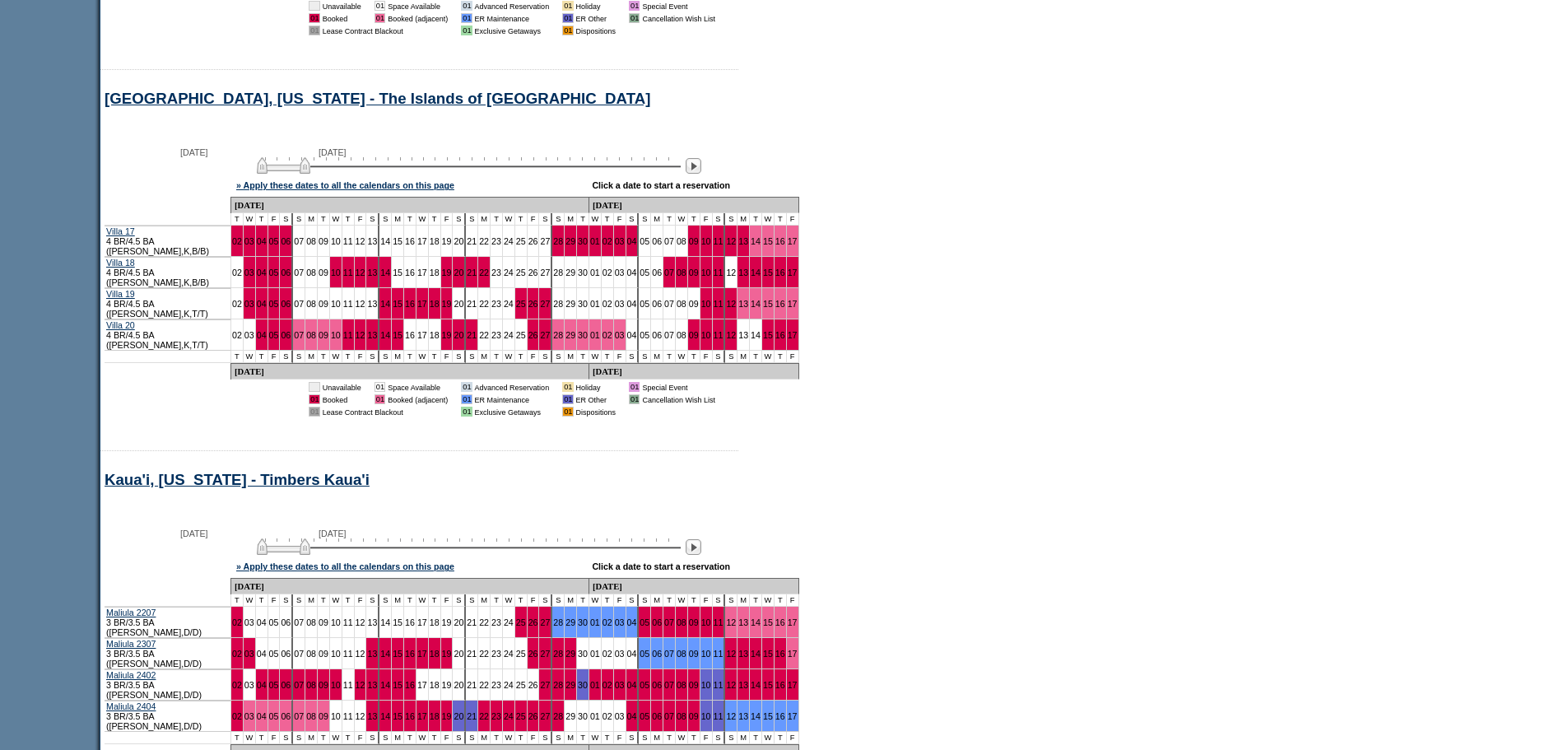
scroll to position [5184, 0]
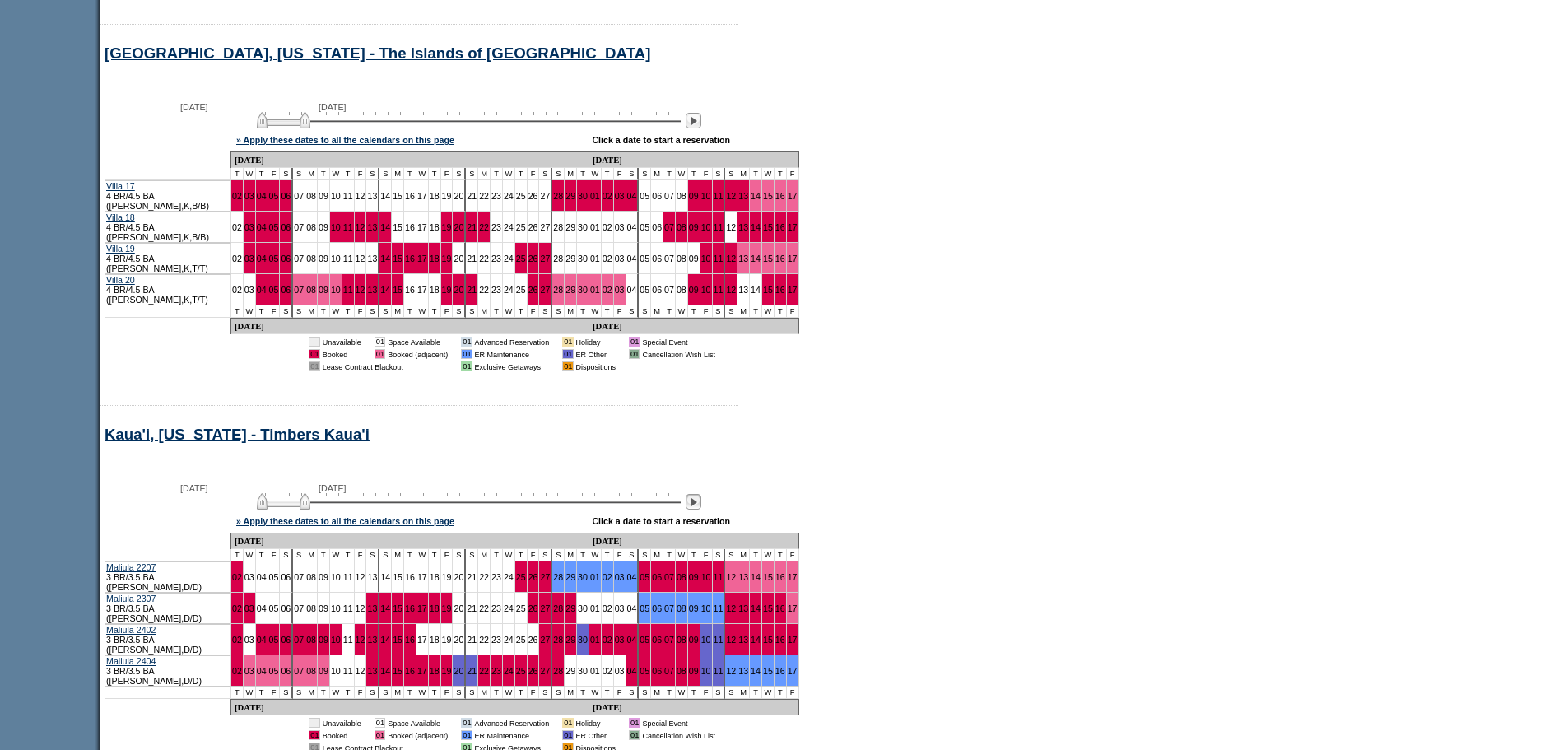
click at [701, 494] on img at bounding box center [693, 501] width 16 height 16
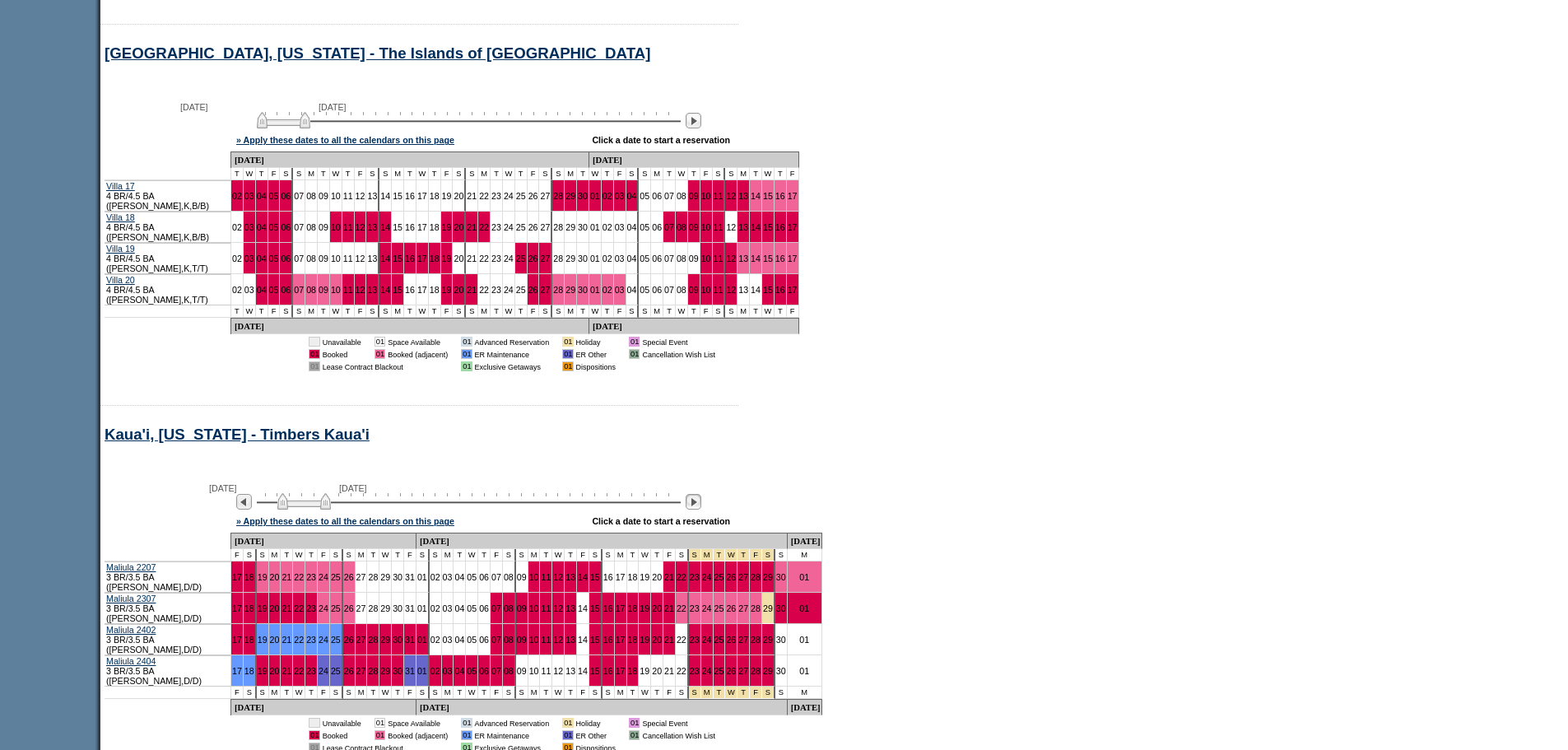
click at [701, 494] on img at bounding box center [693, 501] width 16 height 16
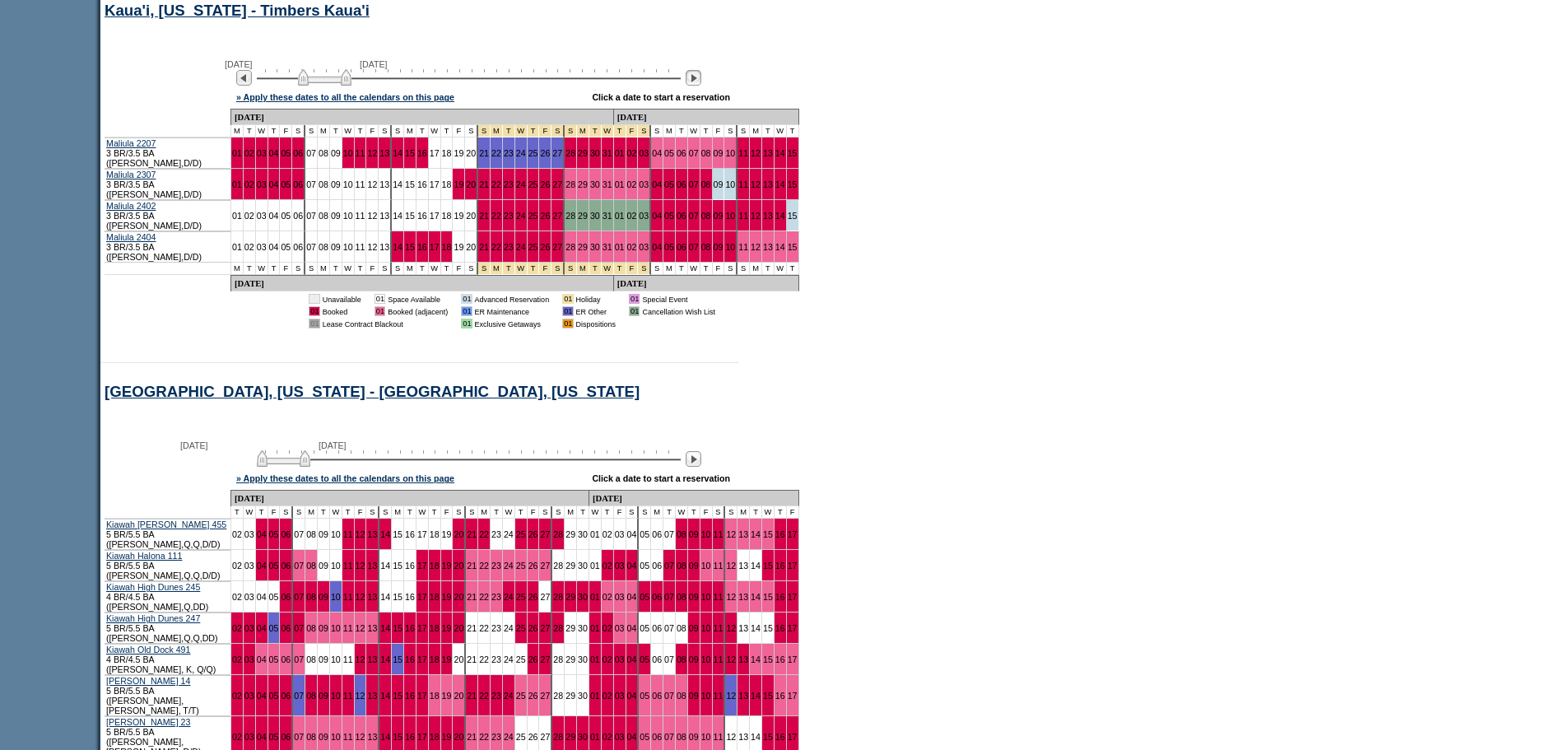
scroll to position [5596, 0]
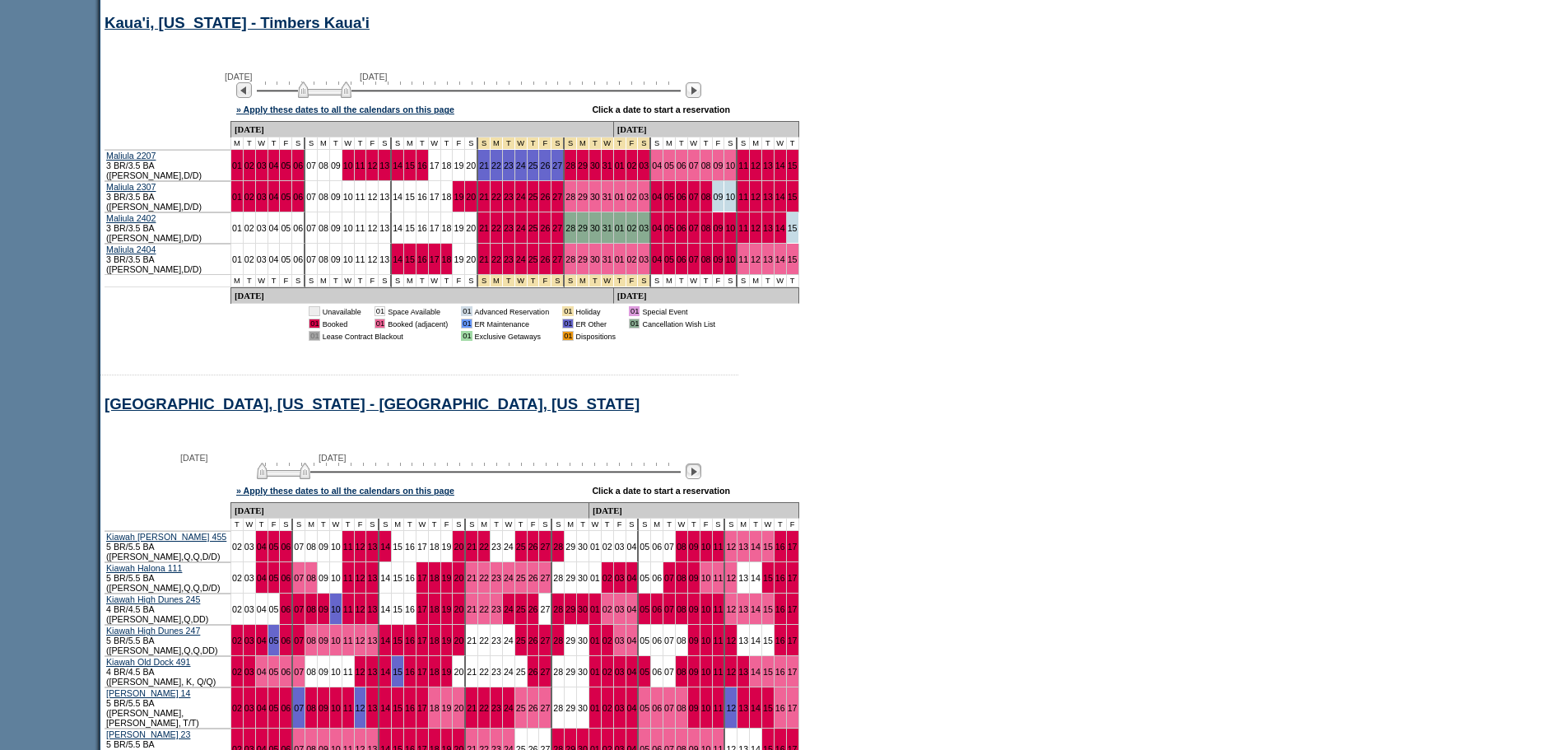
click at [701, 463] on img at bounding box center [693, 471] width 16 height 16
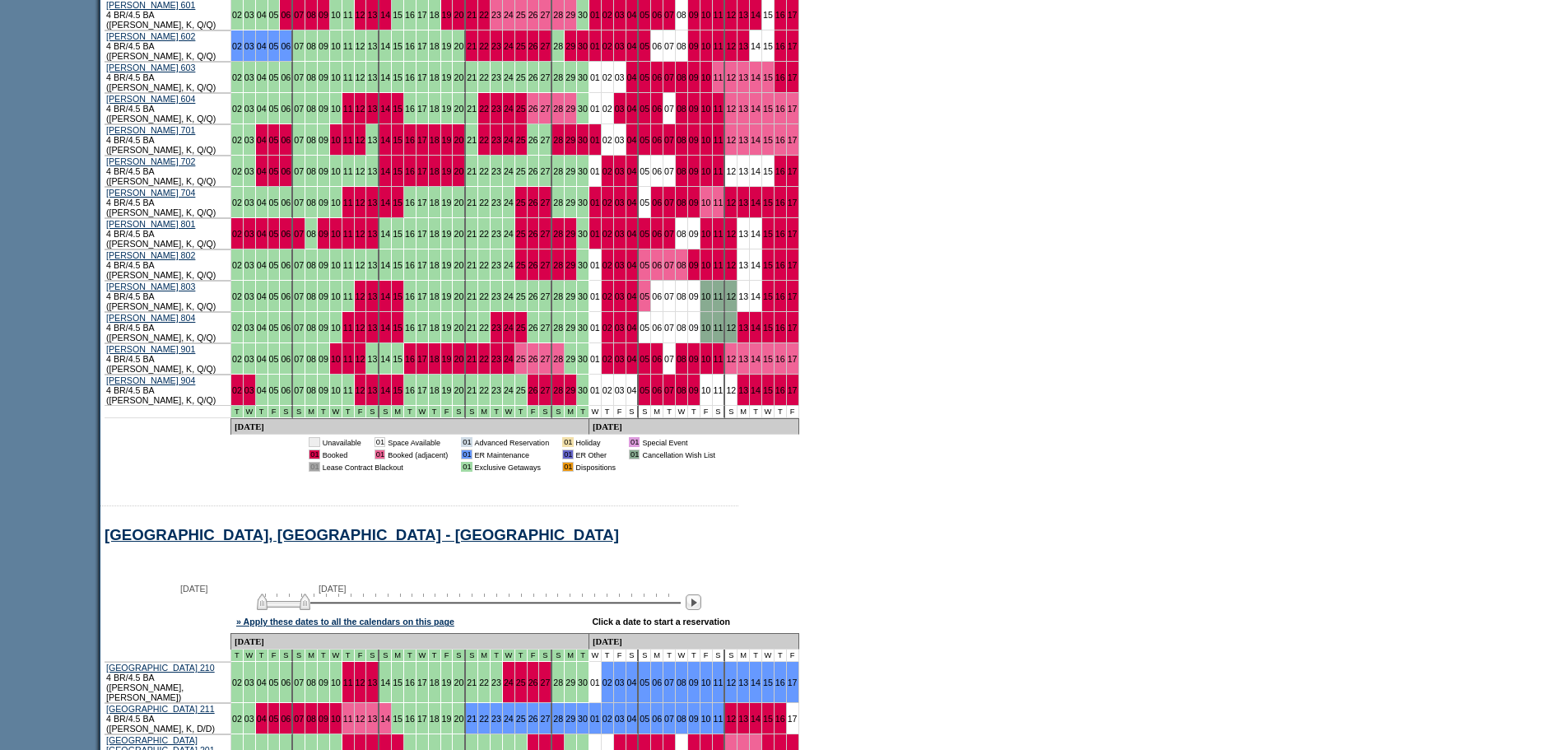
scroll to position [9381, 0]
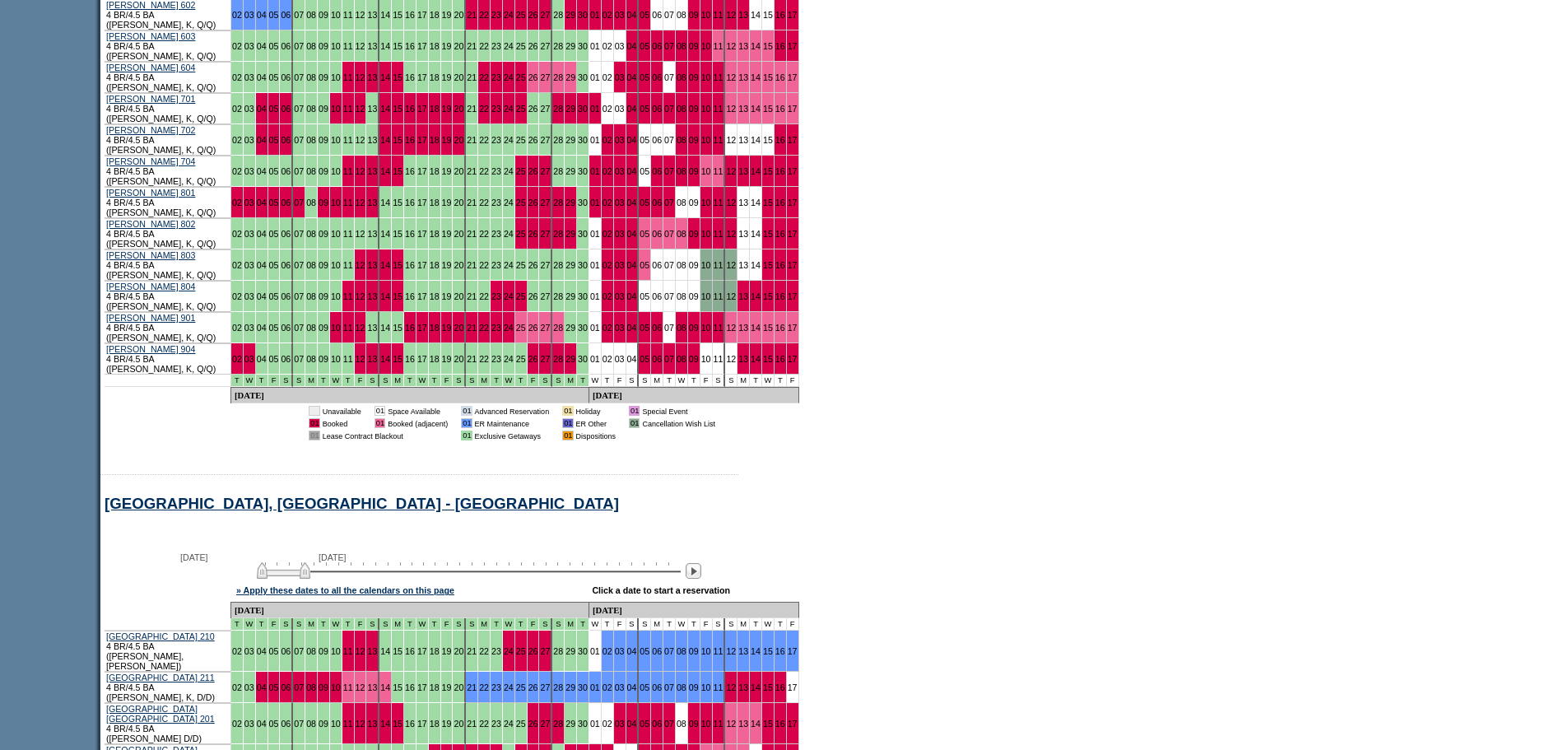
drag, startPoint x: 289, startPoint y: 316, endPoint x: 259, endPoint y: 313, distance: 30.1
click at [260, 552] on div "September 2, 2025 October 17, 2025" at bounding box center [465, 566] width 475 height 28
